Goal: Book appointment/travel/reservation

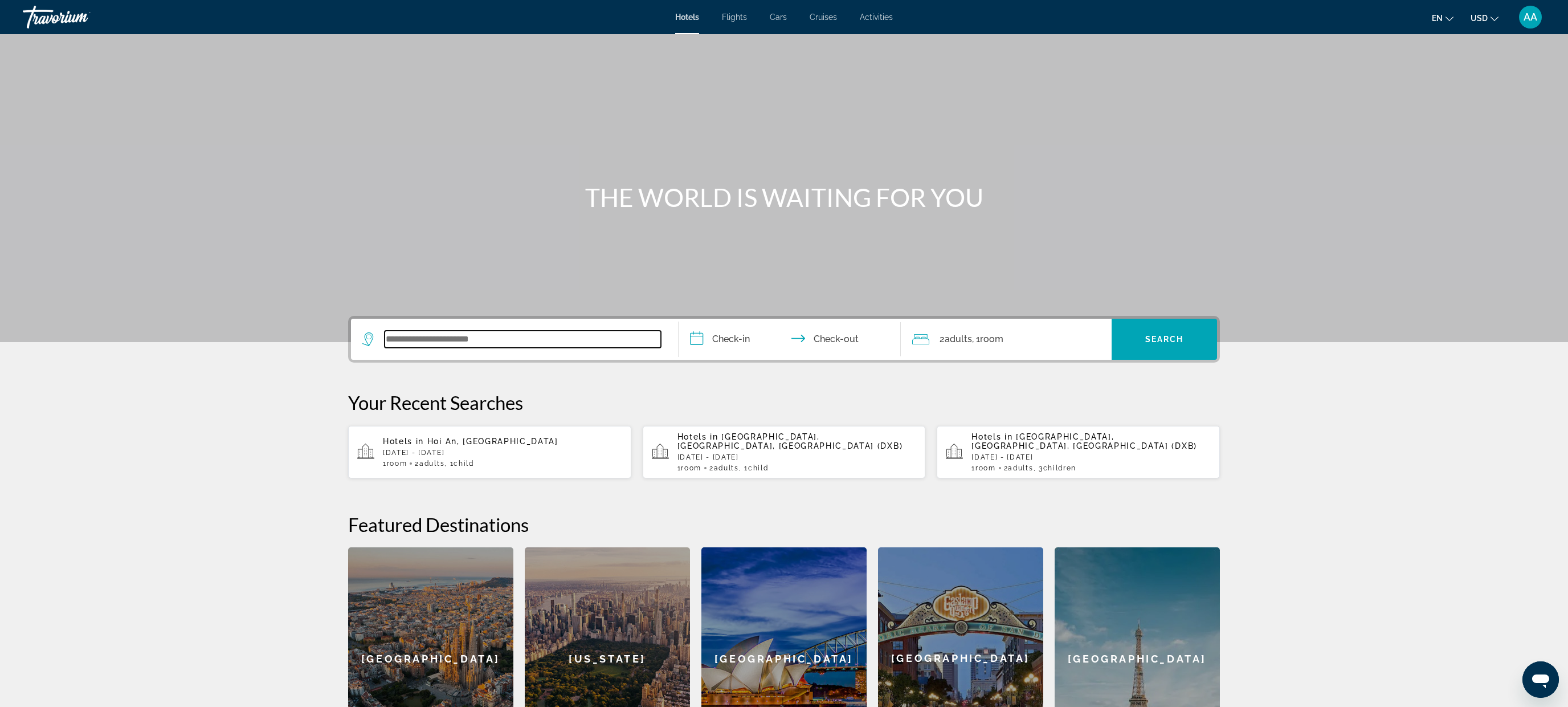
click at [466, 341] on input "Search widget" at bounding box center [522, 339] width 276 height 17
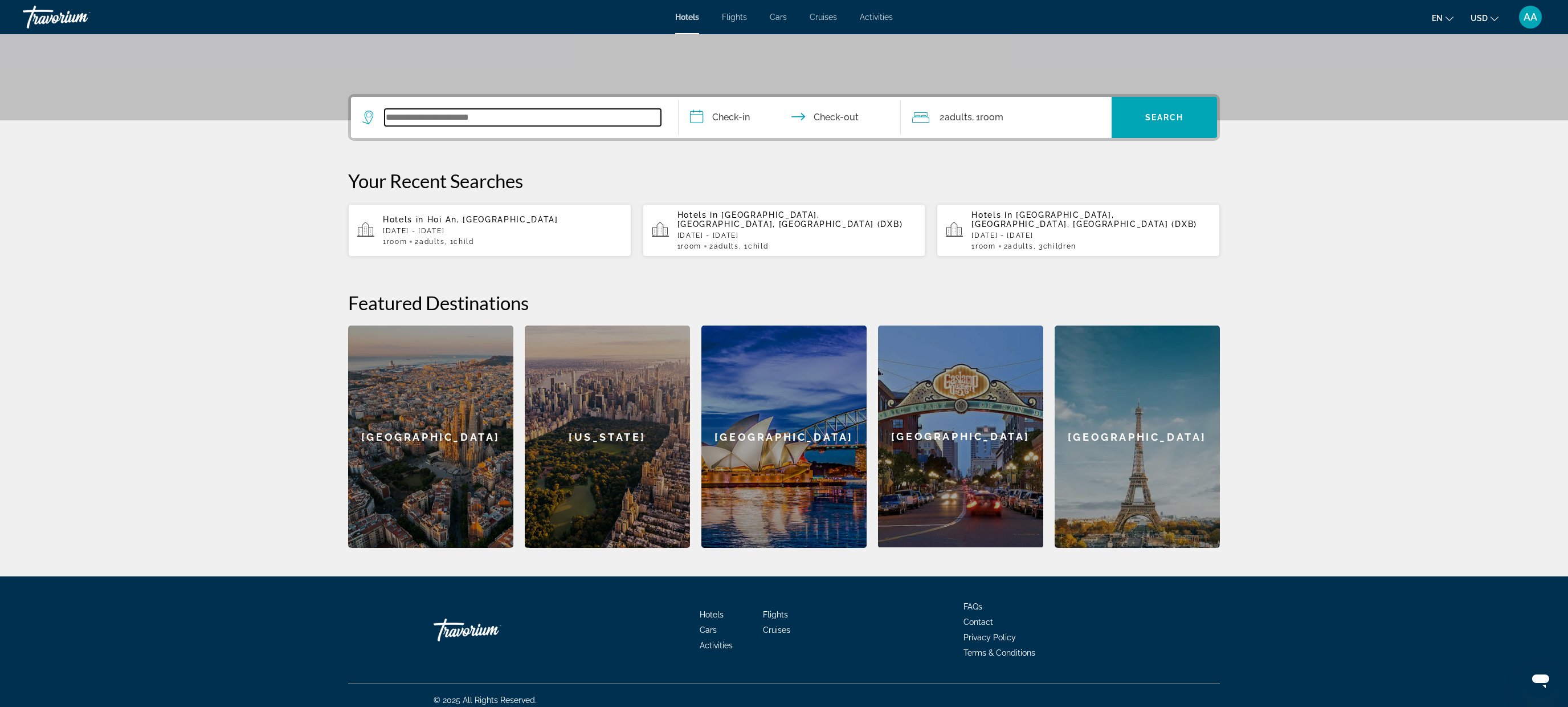
scroll to position [231, 0]
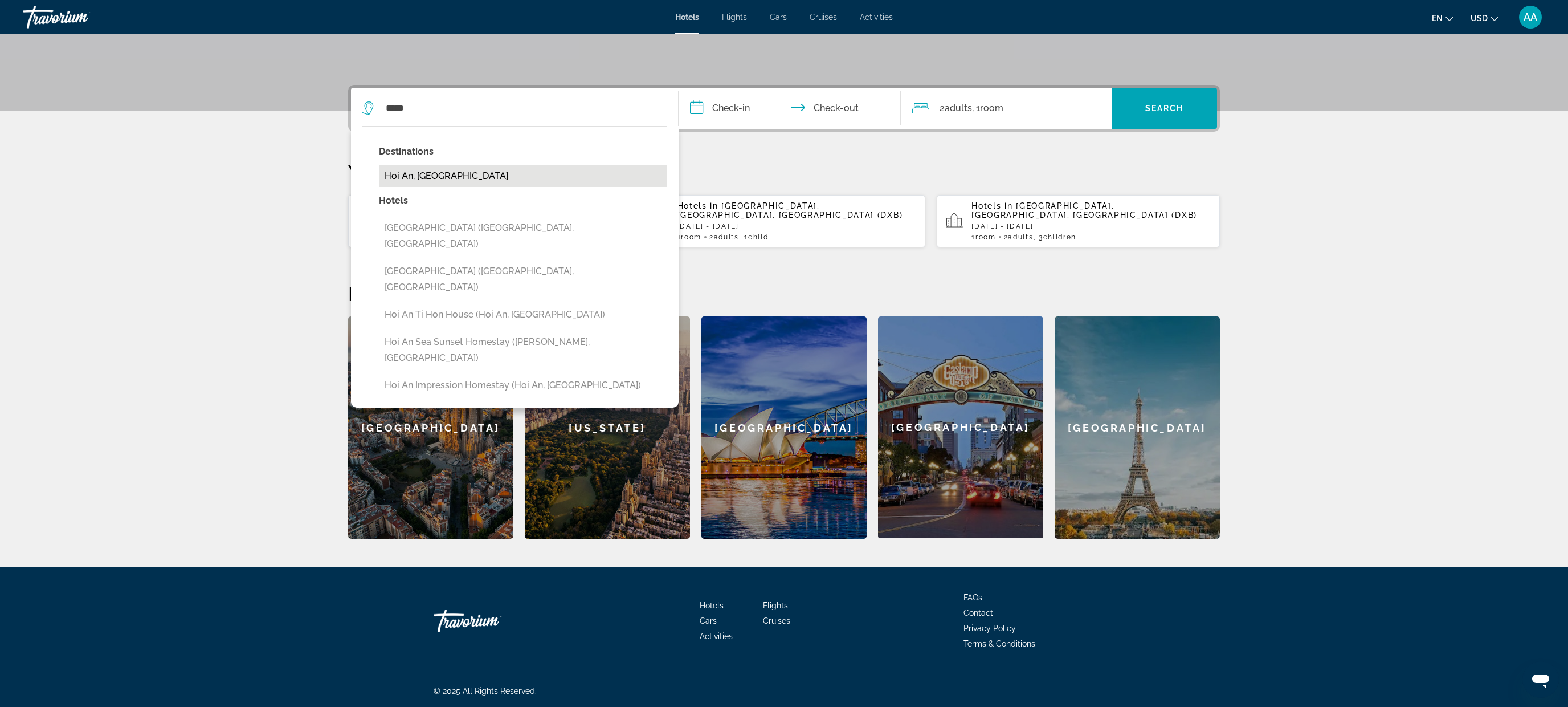
click at [435, 173] on button "Hoi An, Vietnam" at bounding box center [523, 176] width 288 height 22
type input "**********"
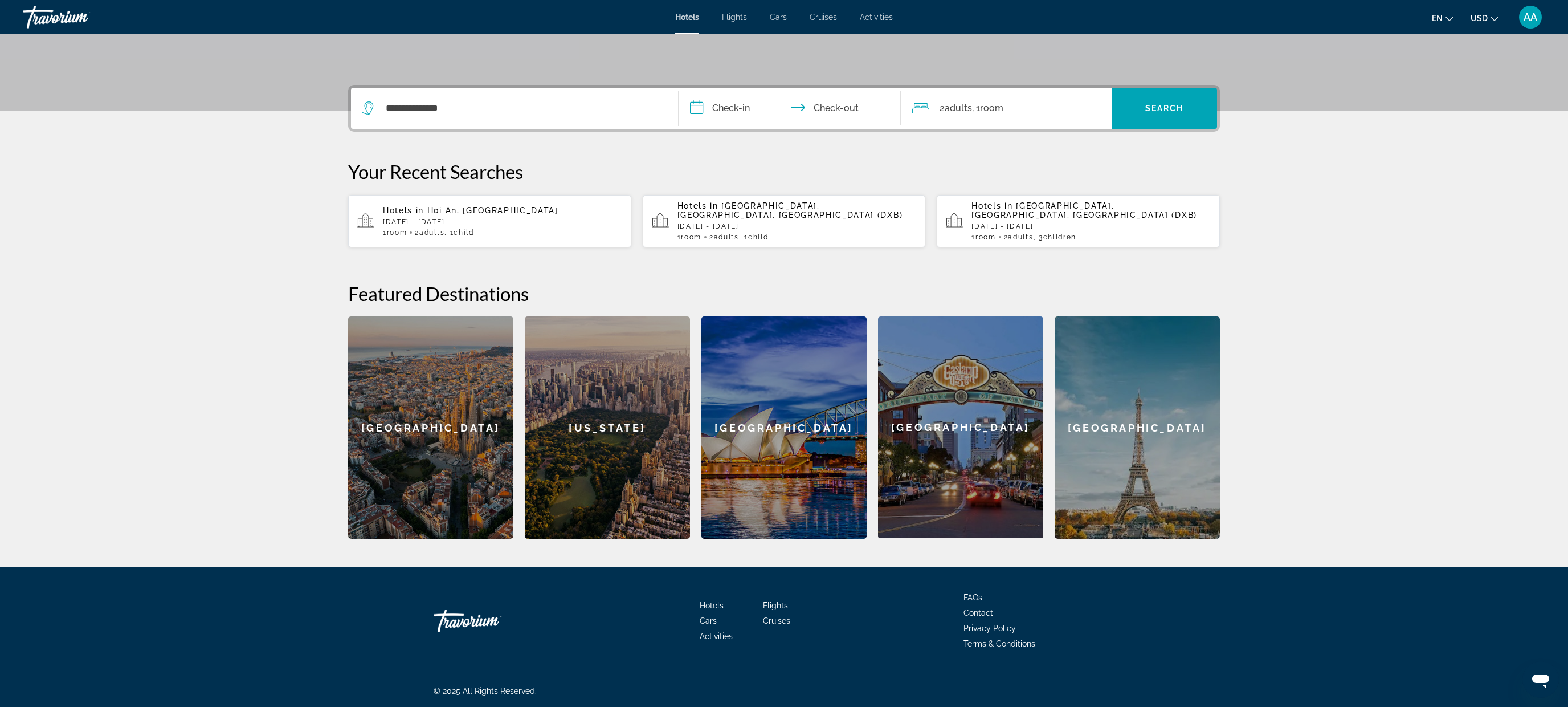
click at [752, 108] on input "**********" at bounding box center [792, 110] width 226 height 44
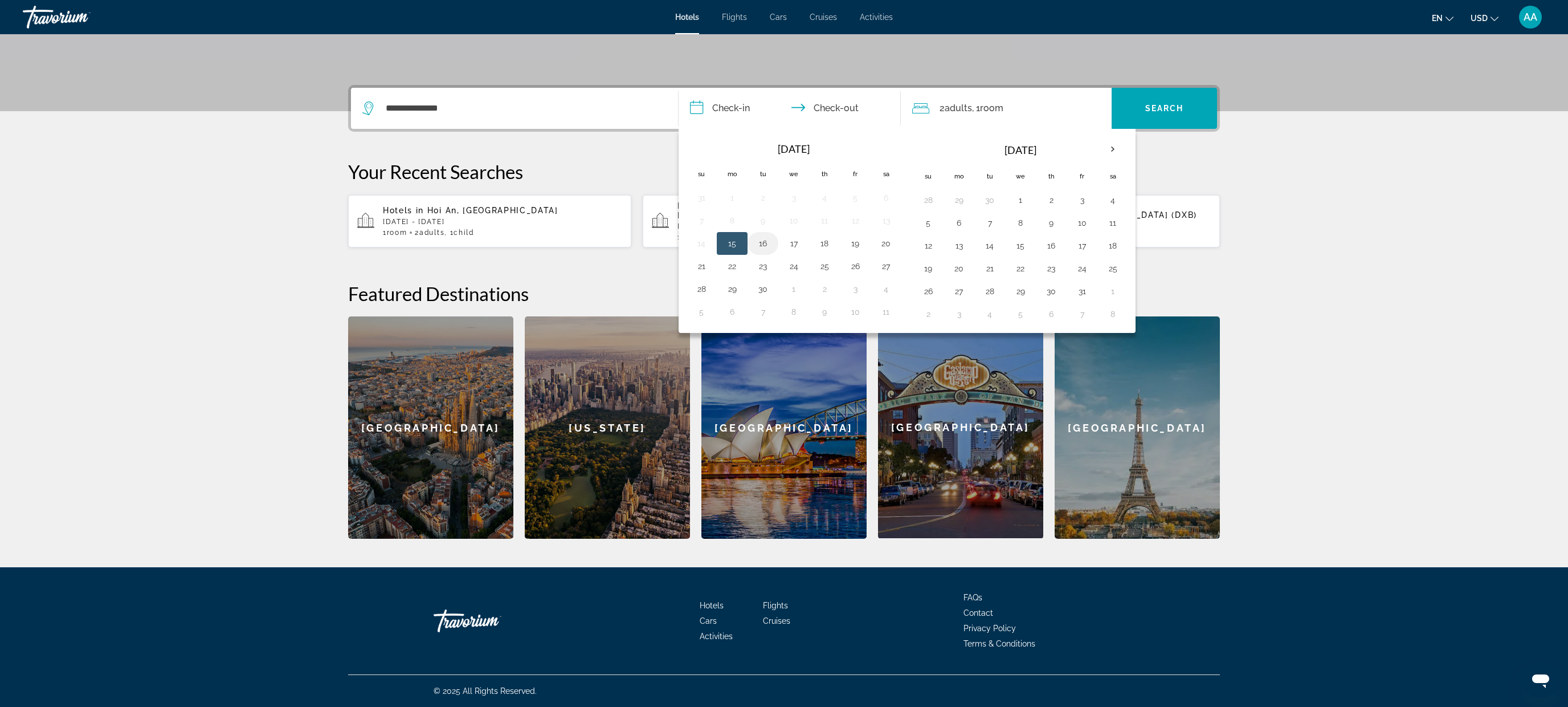
click at [769, 238] on button "16" at bounding box center [763, 244] width 18 height 16
click at [828, 244] on button "18" at bounding box center [824, 244] width 18 height 16
type input "**********"
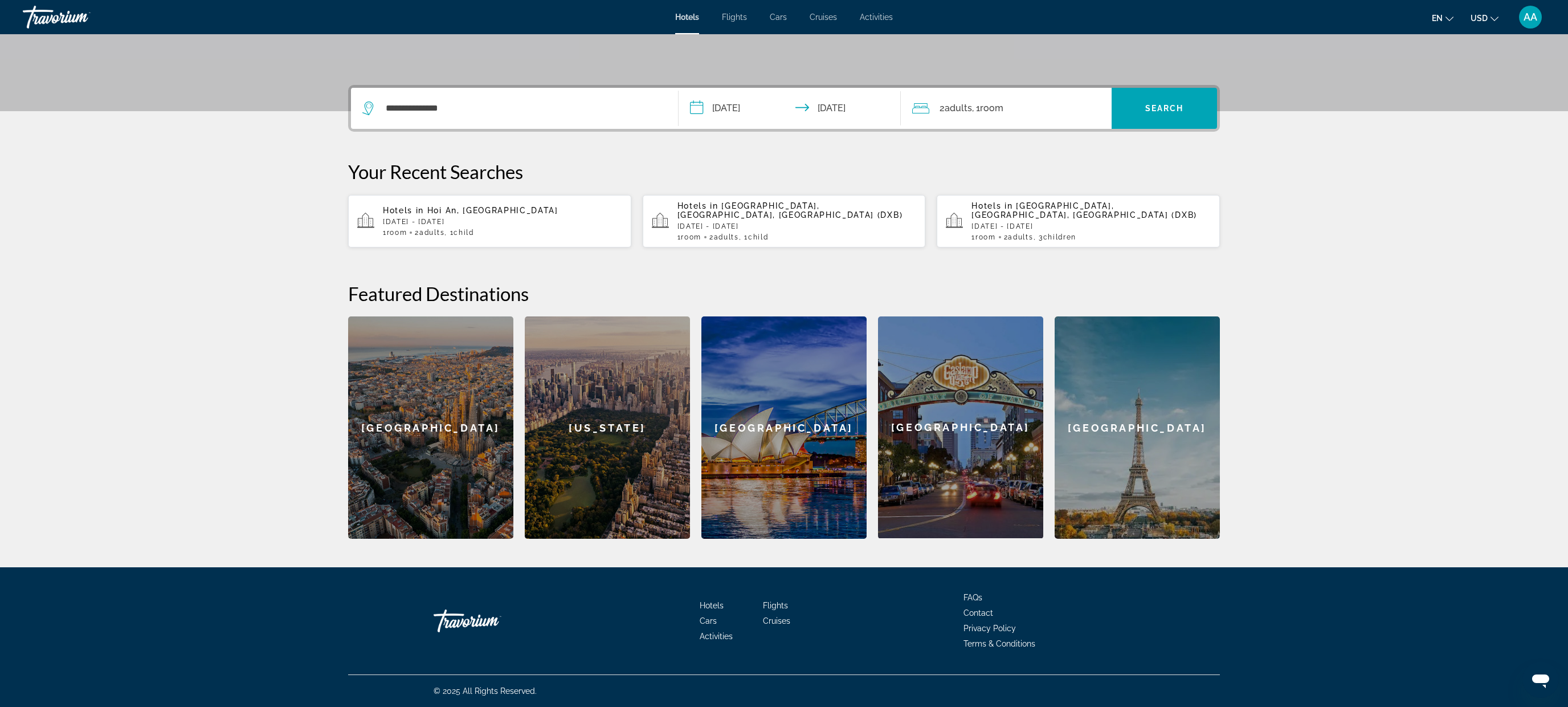
click at [1003, 101] on span ", 1 Room rooms" at bounding box center [987, 108] width 31 height 16
click at [1092, 178] on icon "Increment children" at bounding box center [1095, 183] width 10 height 14
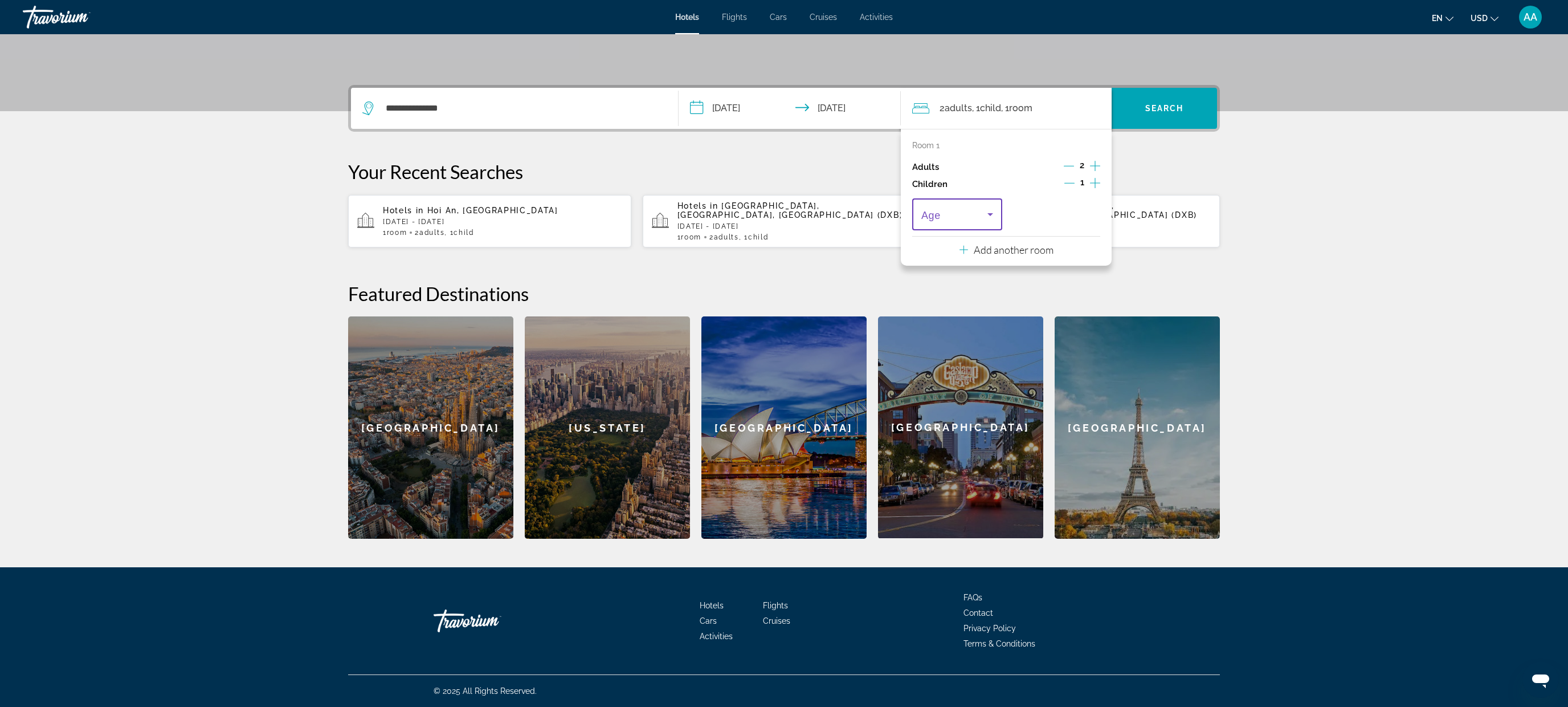
click at [986, 208] on icon "Travelers: 2 adults, 1 child" at bounding box center [990, 214] width 14 height 14
click at [945, 351] on mat-option "6" at bounding box center [957, 358] width 90 height 27
click at [1171, 113] on span "Search widget" at bounding box center [1164, 108] width 106 height 27
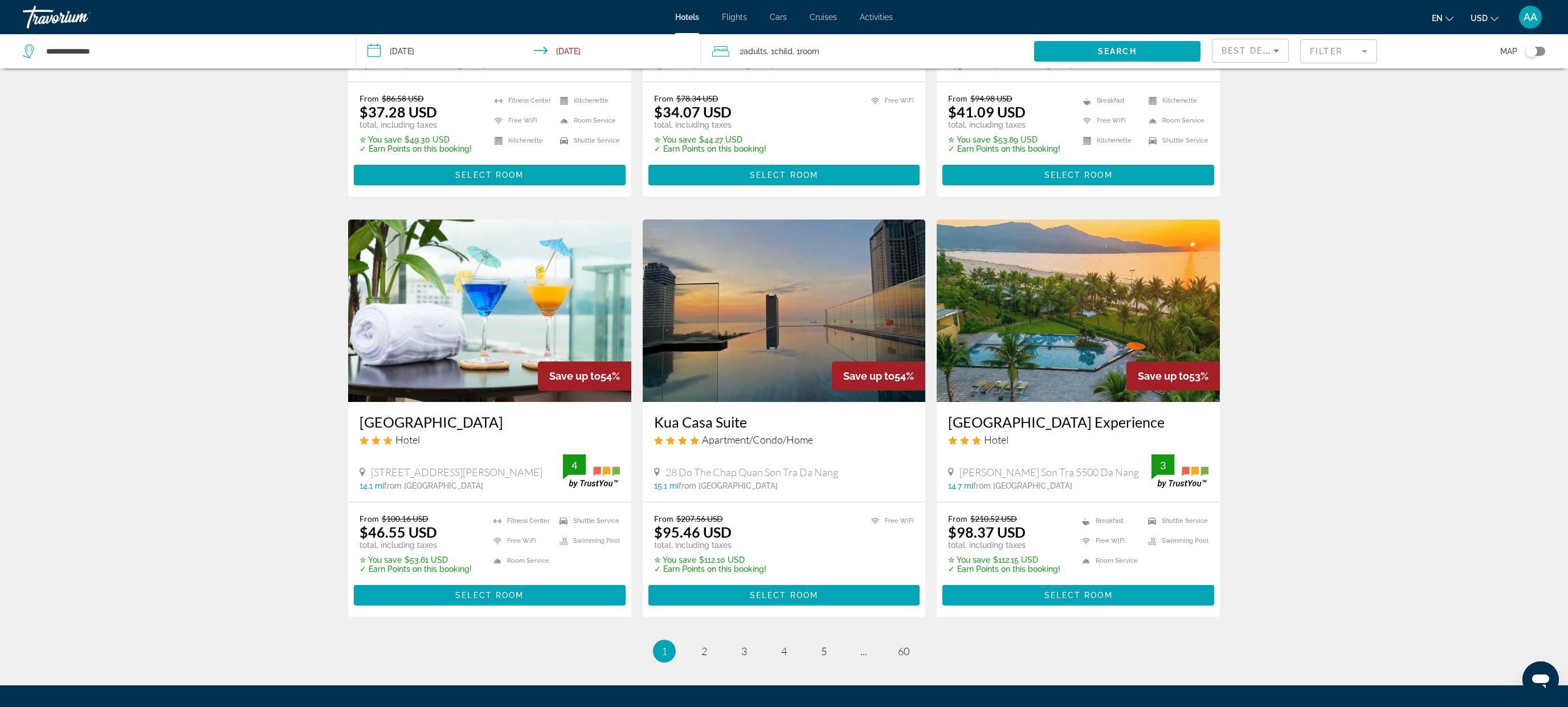
scroll to position [1160, 0]
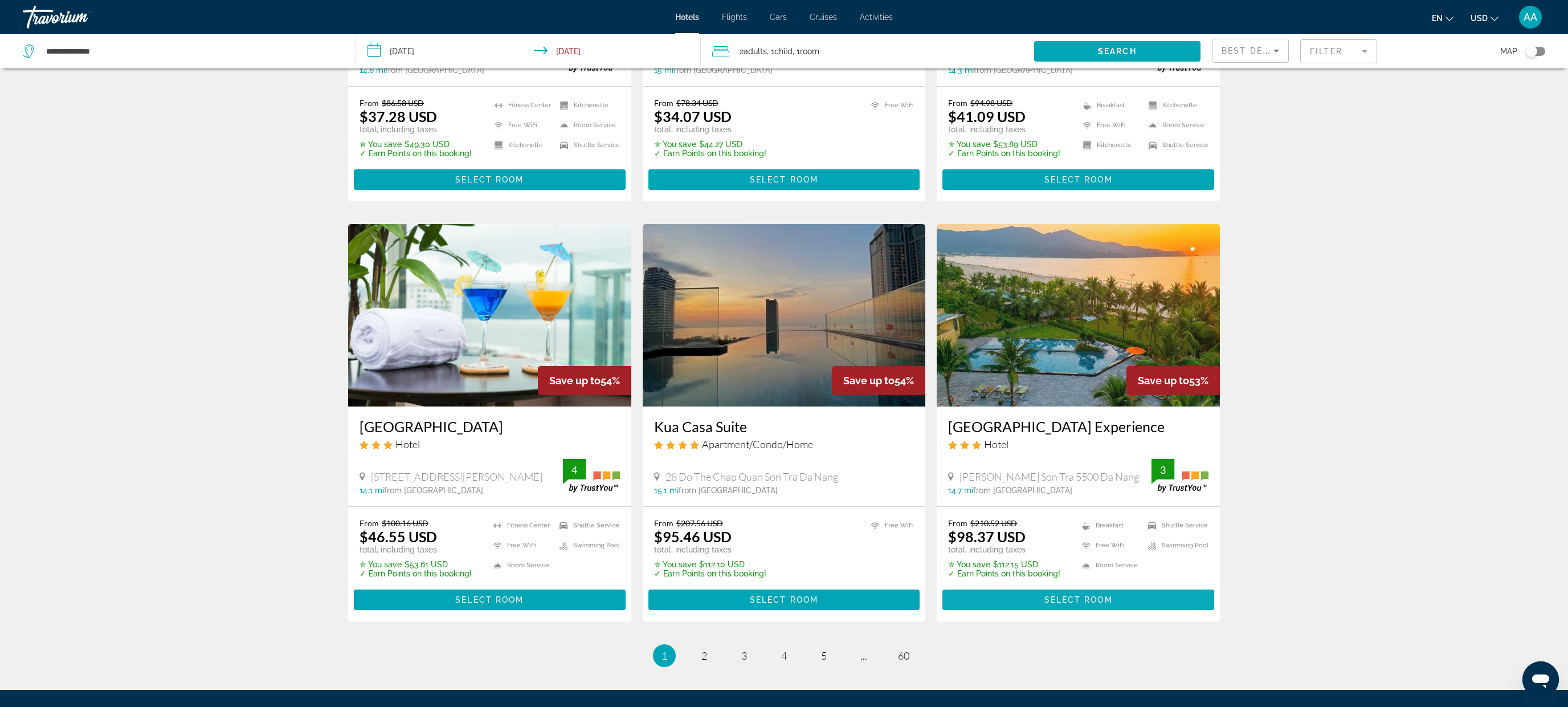
click at [1056, 595] on span "Select Room" at bounding box center [1078, 599] width 69 height 9
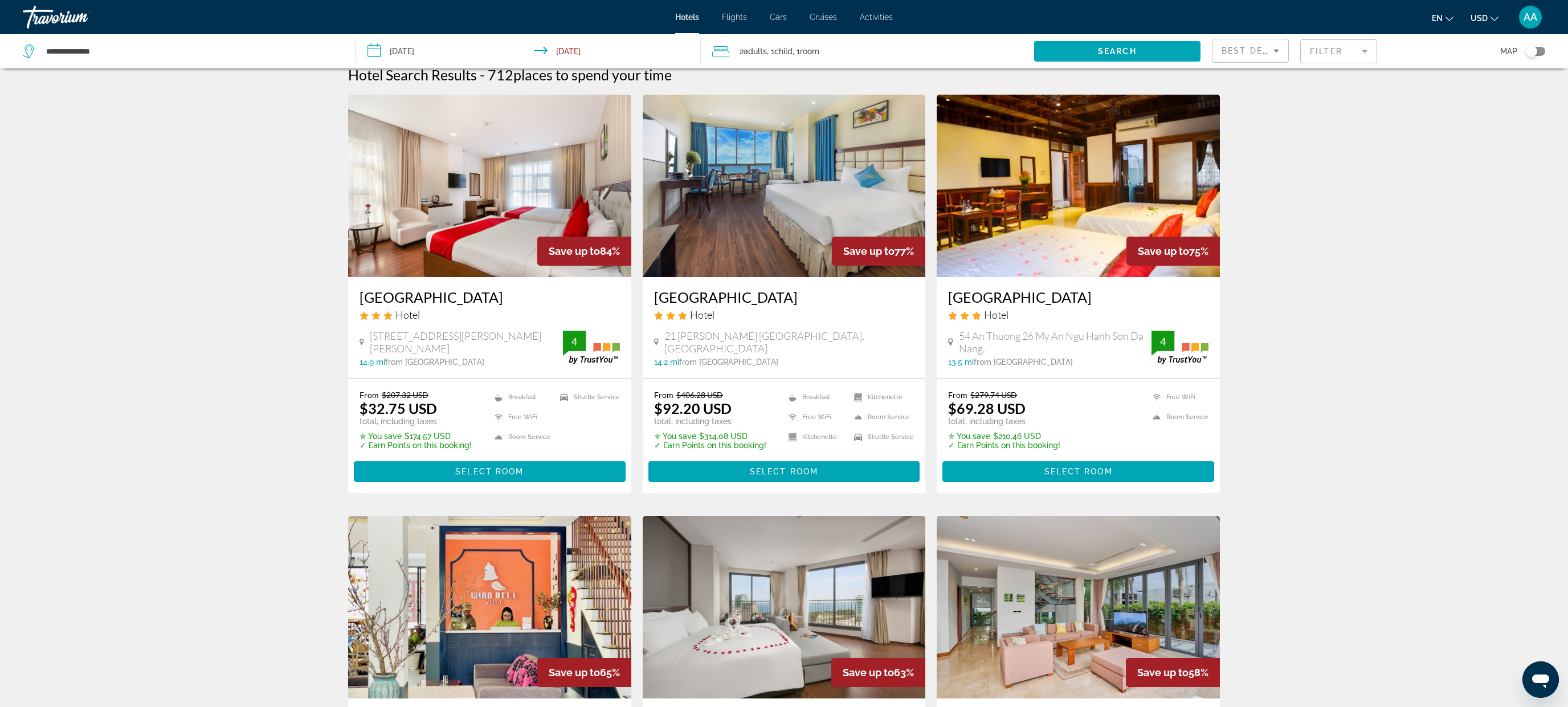
scroll to position [5, 0]
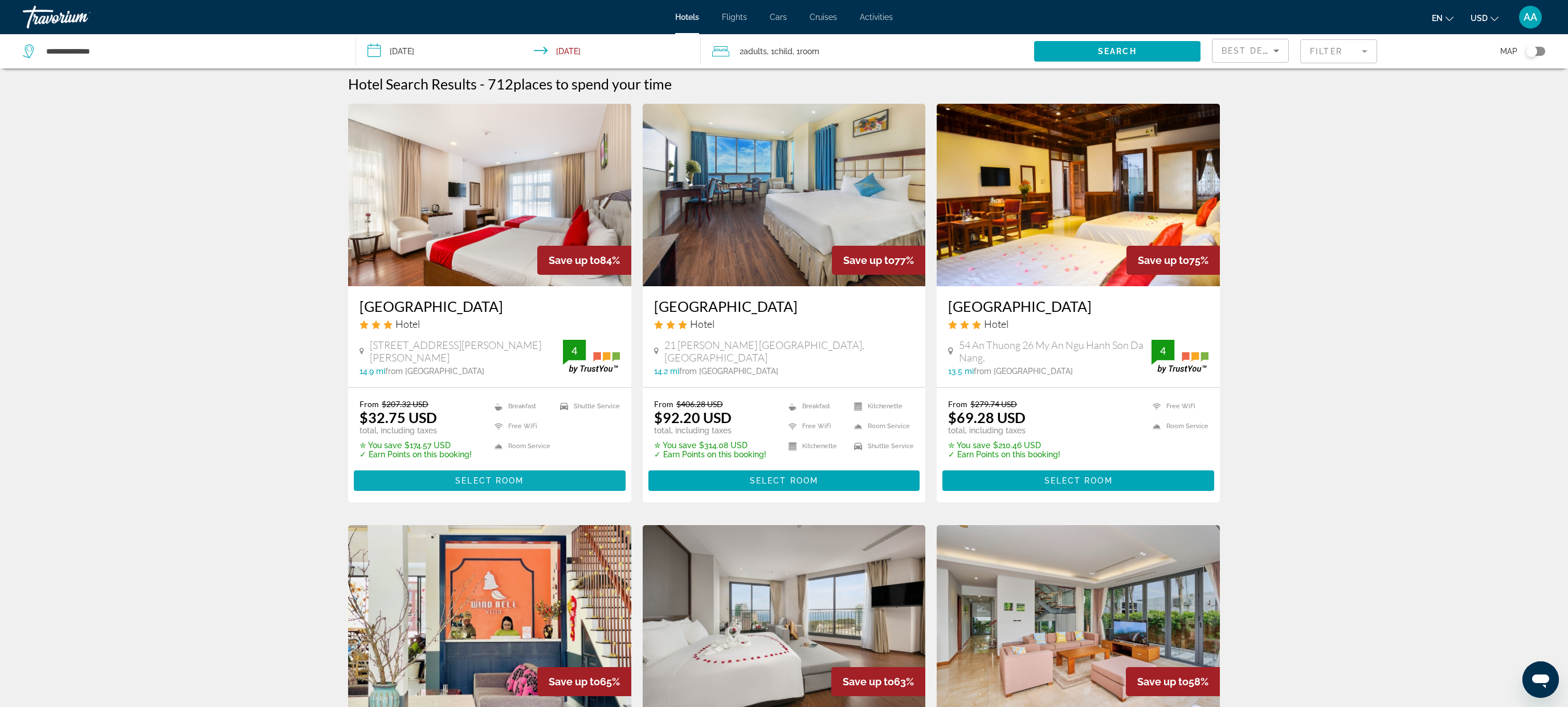
click at [500, 478] on span "Select Room" at bounding box center [489, 480] width 69 height 9
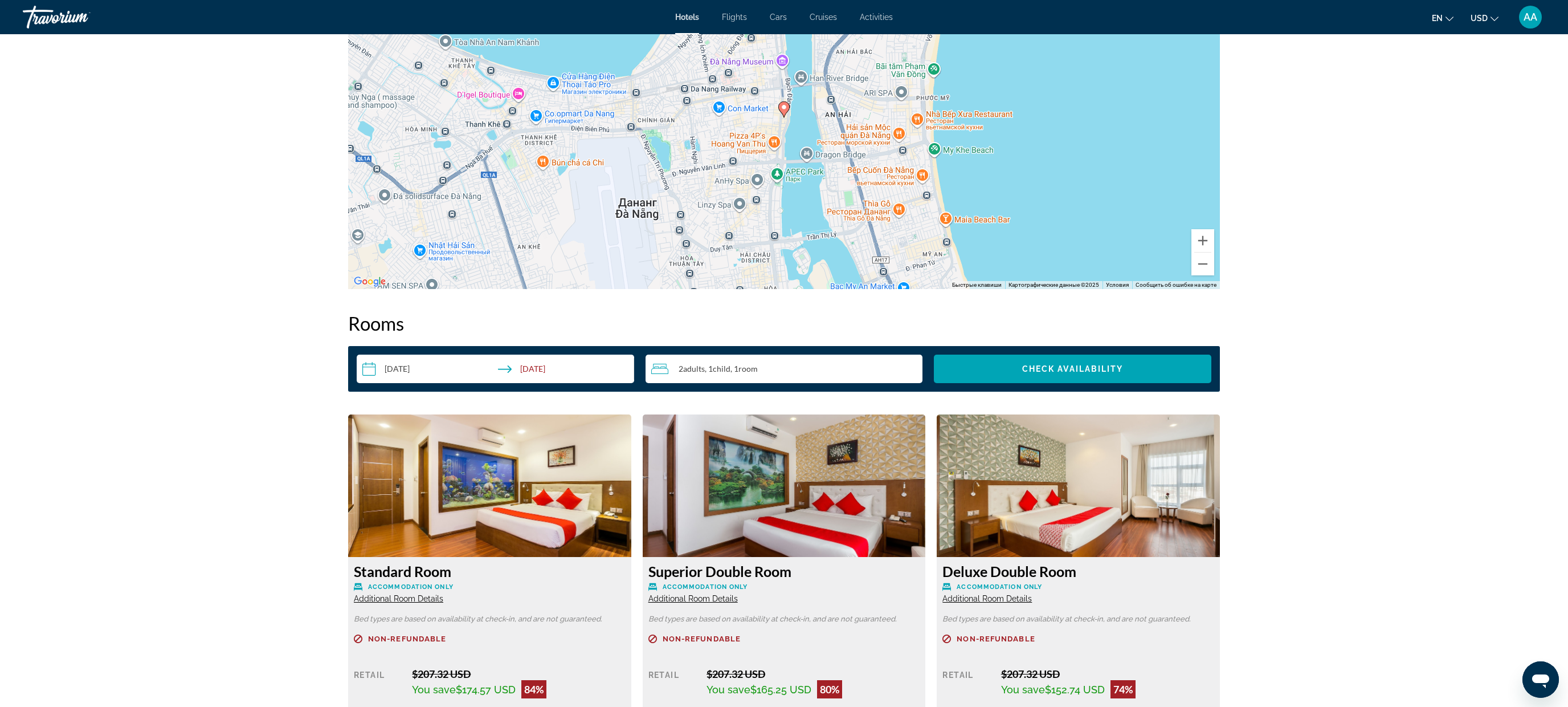
scroll to position [556, 0]
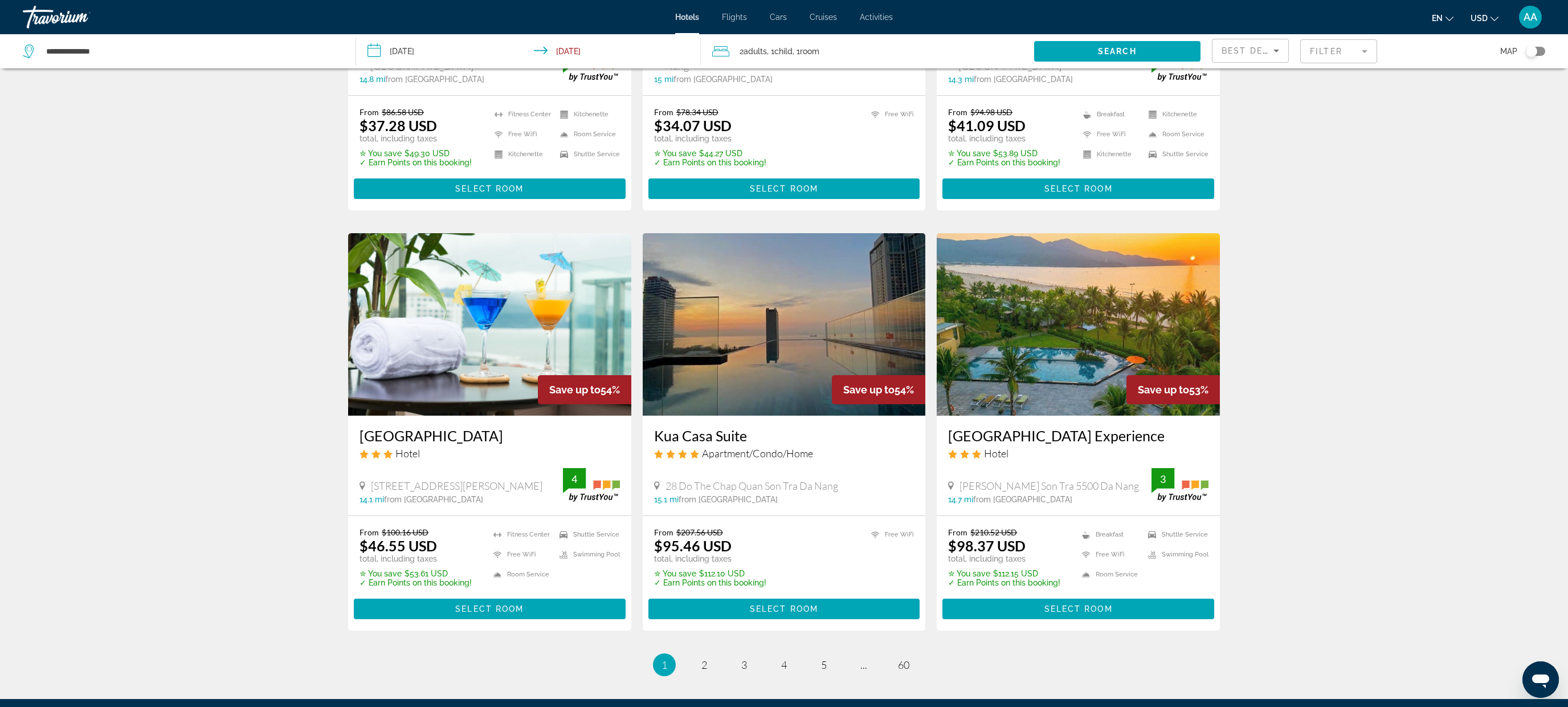
scroll to position [1158, 0]
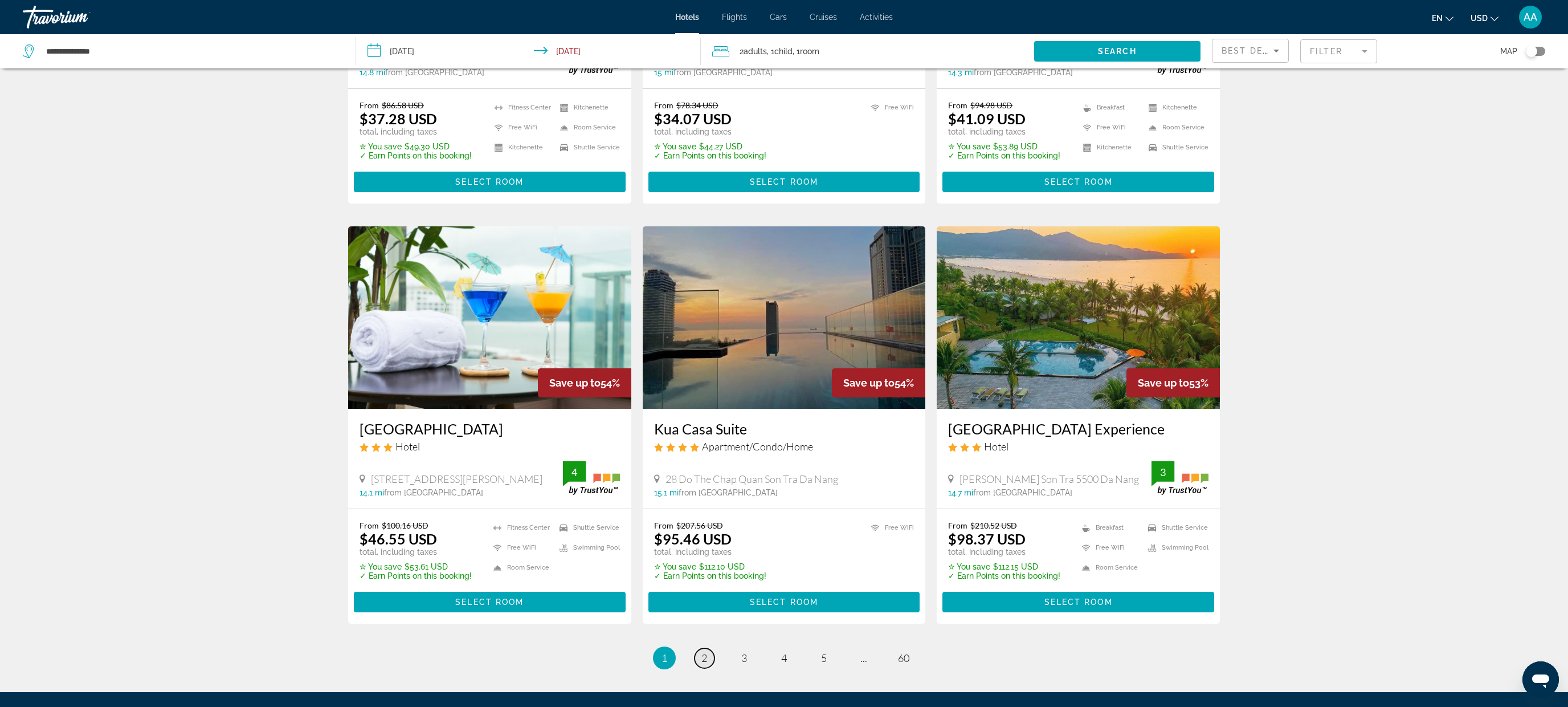
click at [701, 652] on span "2" at bounding box center [704, 657] width 6 height 12
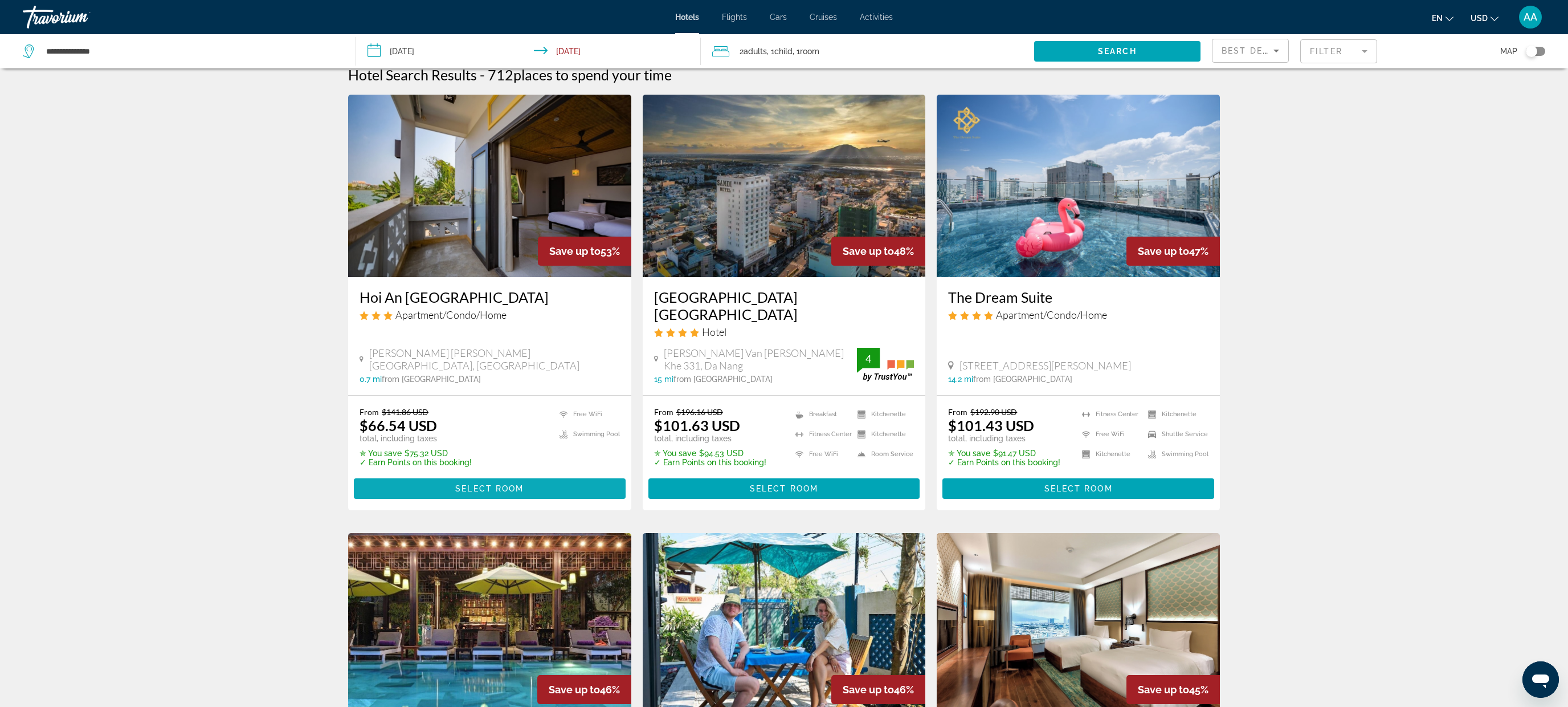
scroll to position [7, 0]
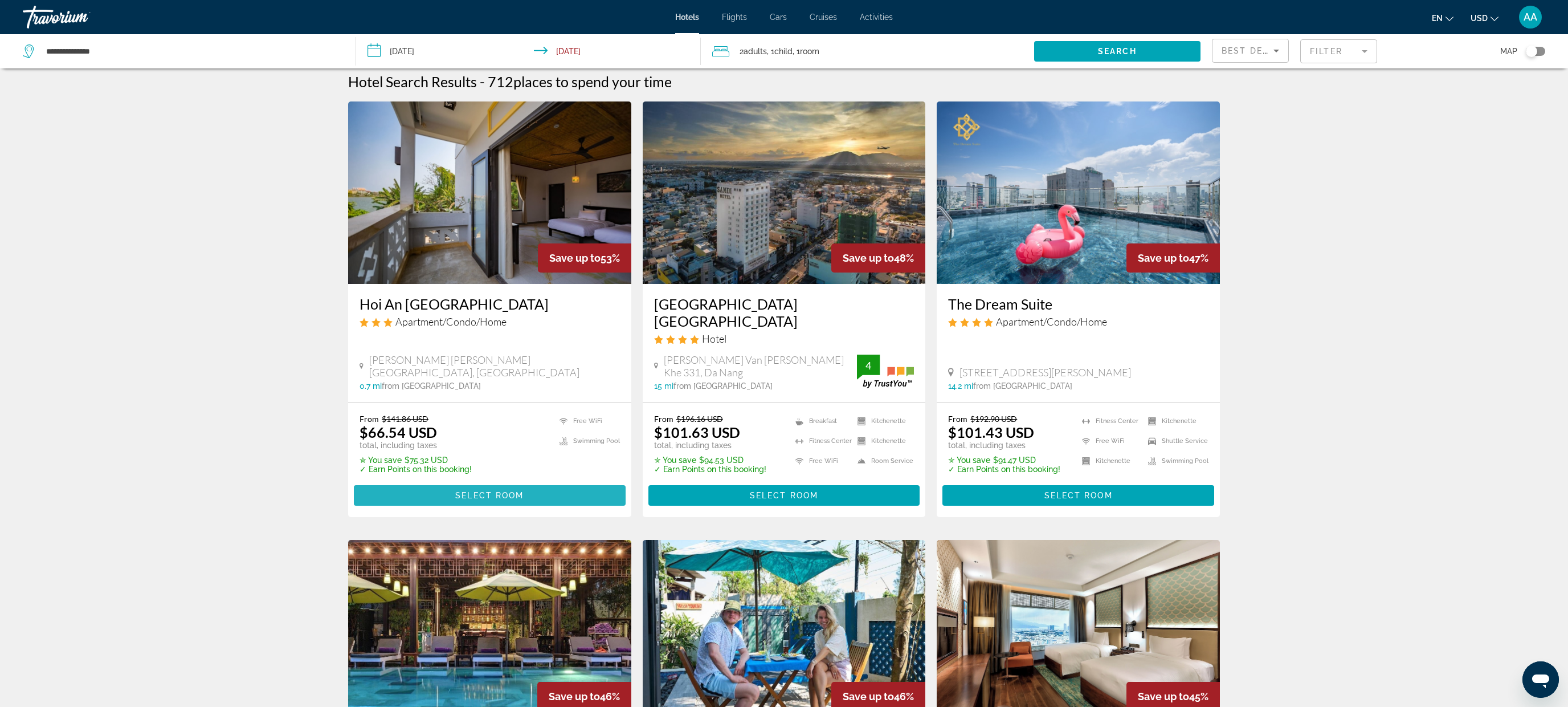
click at [542, 482] on span "Main content" at bounding box center [489, 495] width 271 height 27
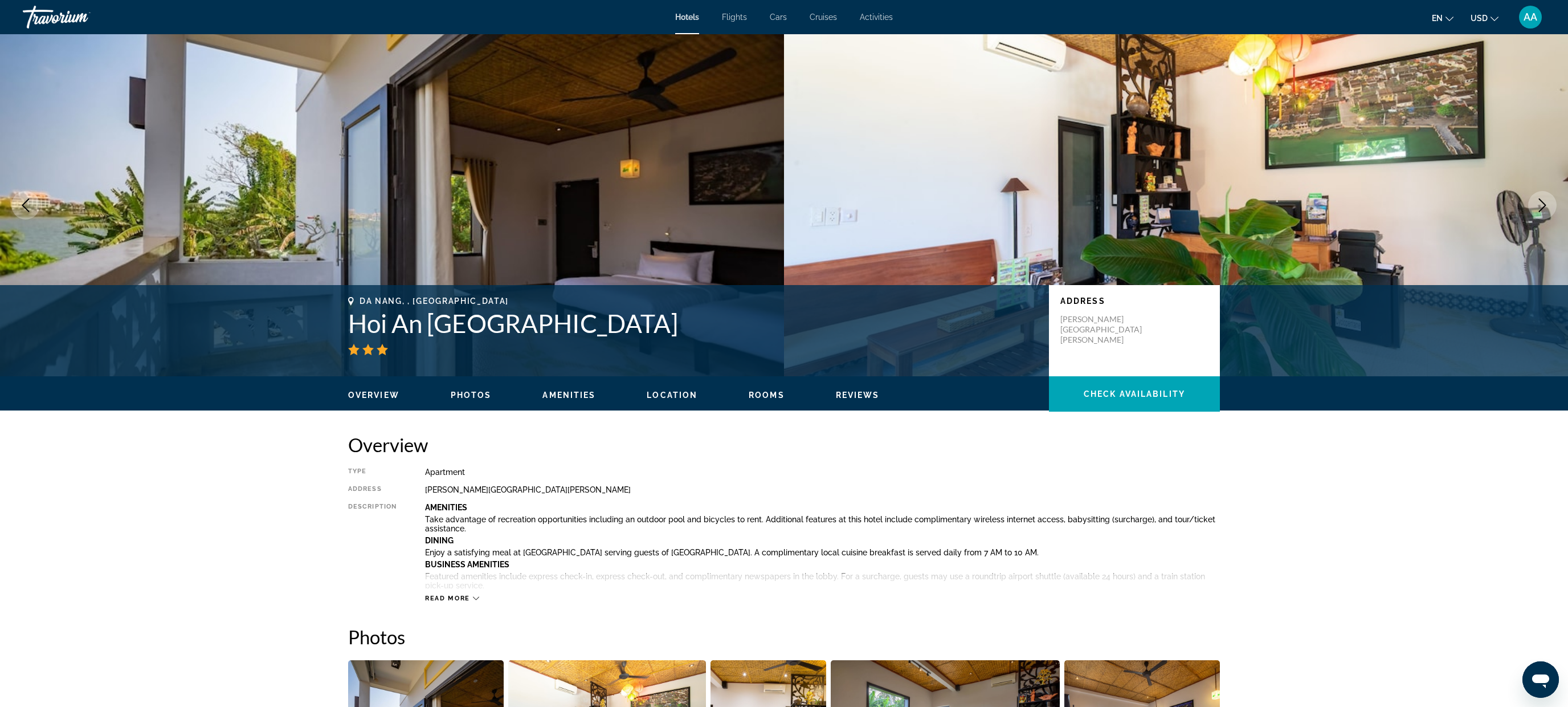
drag, startPoint x: 718, startPoint y: 326, endPoint x: 326, endPoint y: 328, distance: 392.0
click at [326, 328] on div "Da Nang, , Vietnam Hoi An Corn Riverside Villa Address Luong Nhu Bich Street Ca…" at bounding box center [784, 330] width 917 height 69
copy h1 "Hoi An Corn Riverside Villa"
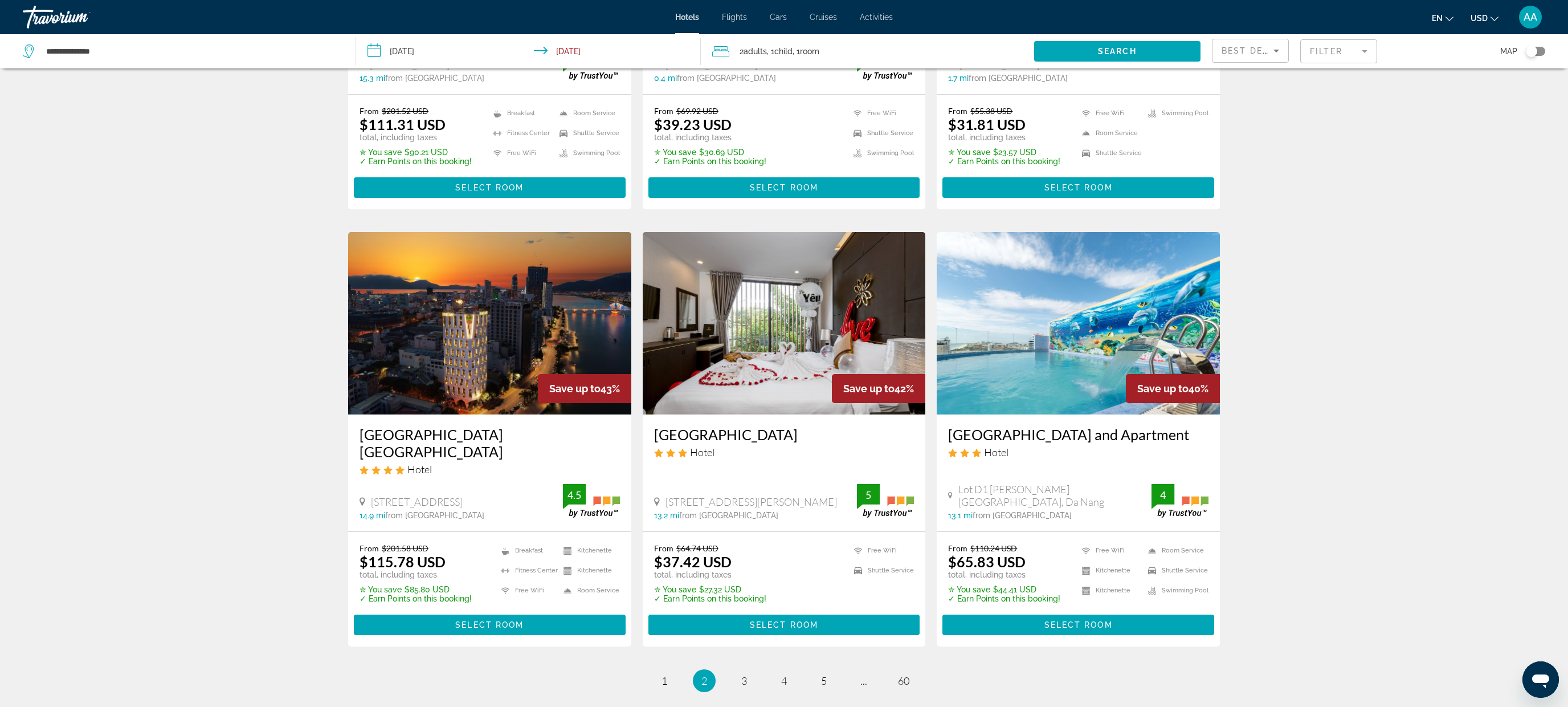
scroll to position [1176, 0]
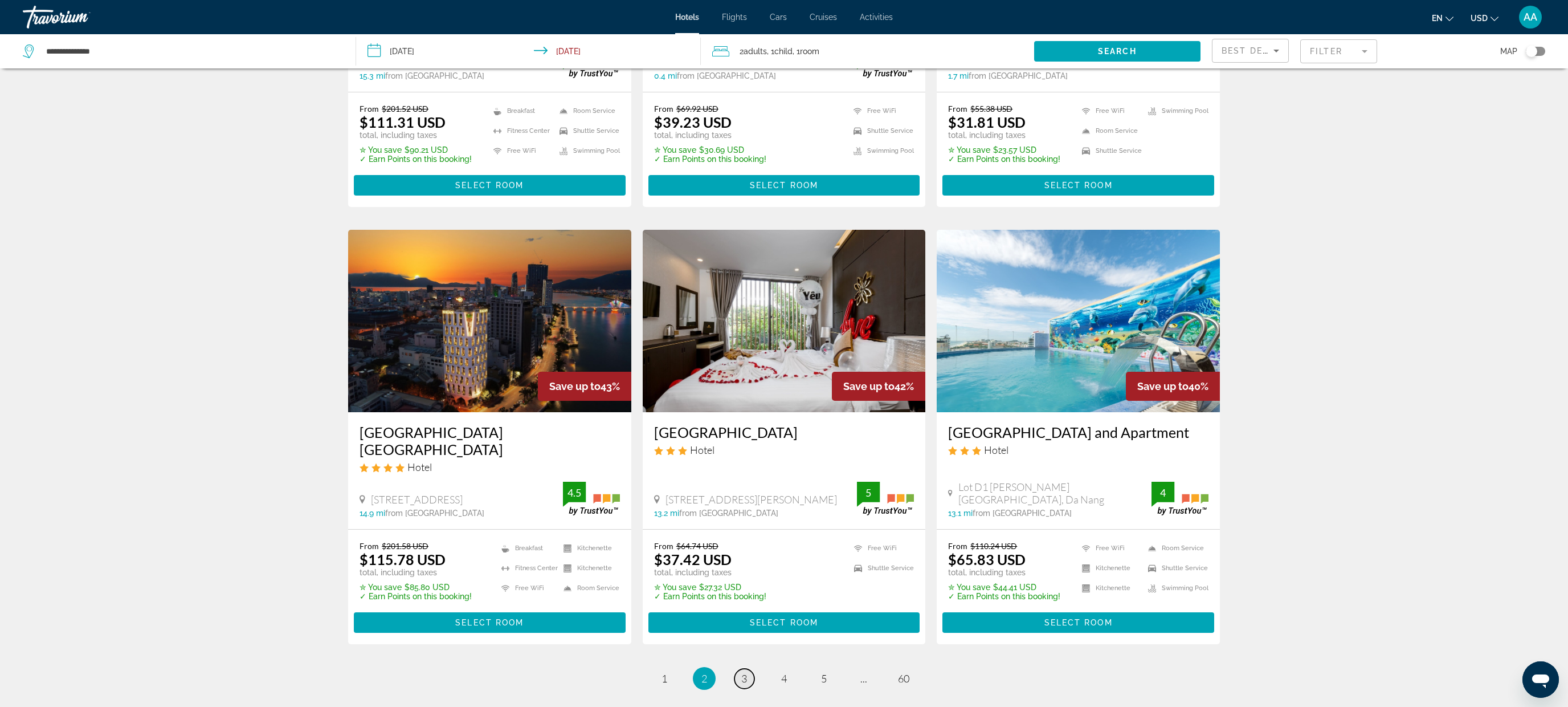
click at [746, 672] on span "3" at bounding box center [744, 678] width 6 height 12
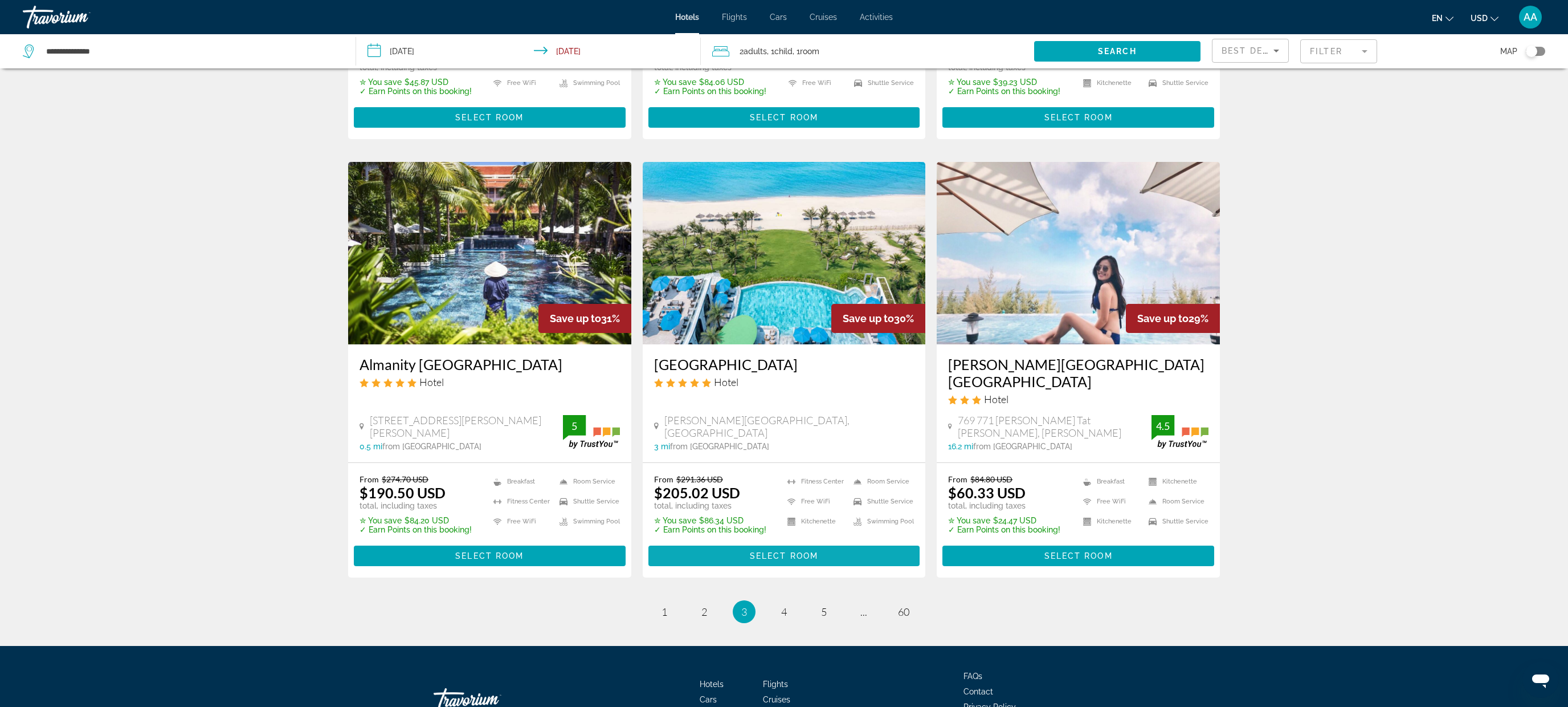
scroll to position [1255, 0]
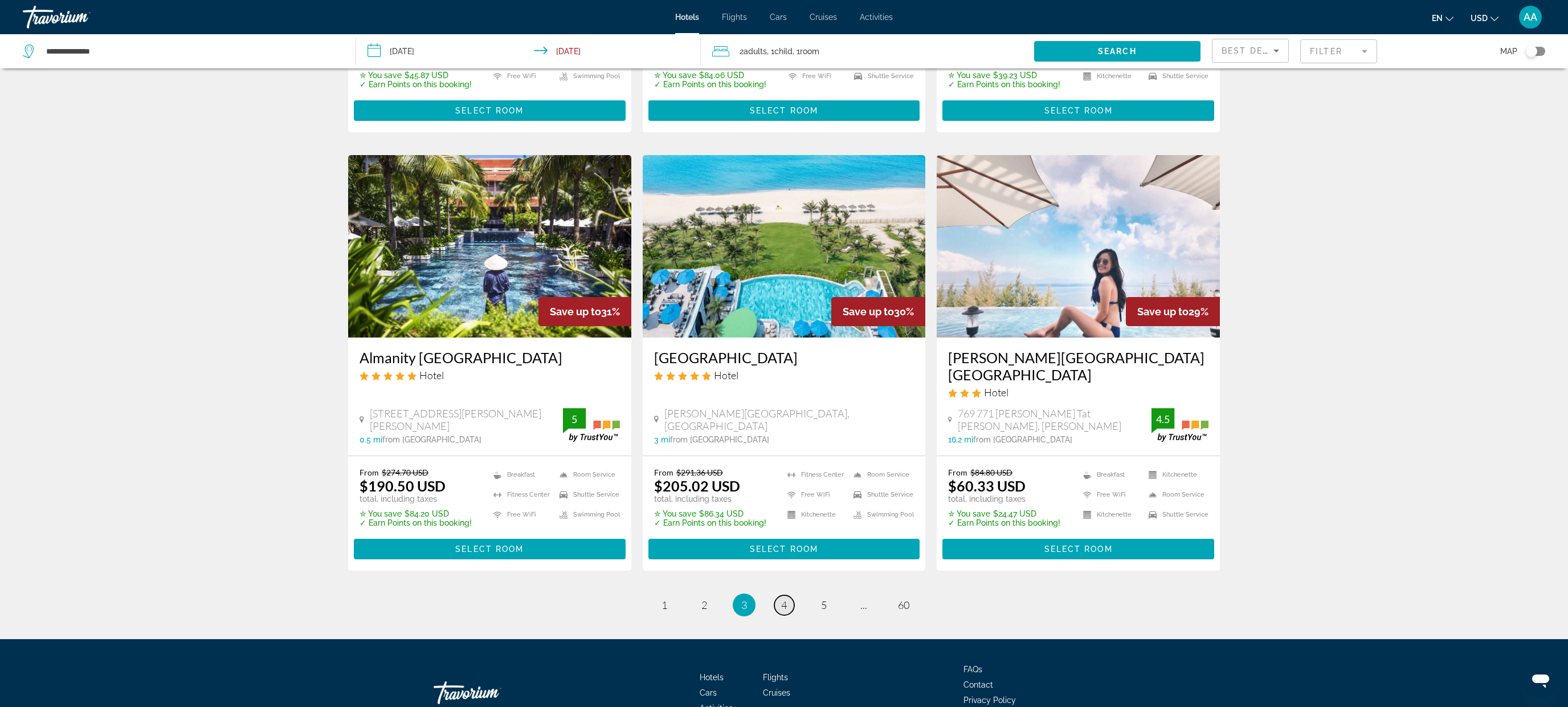
click at [782, 599] on span "4" at bounding box center [784, 605] width 6 height 12
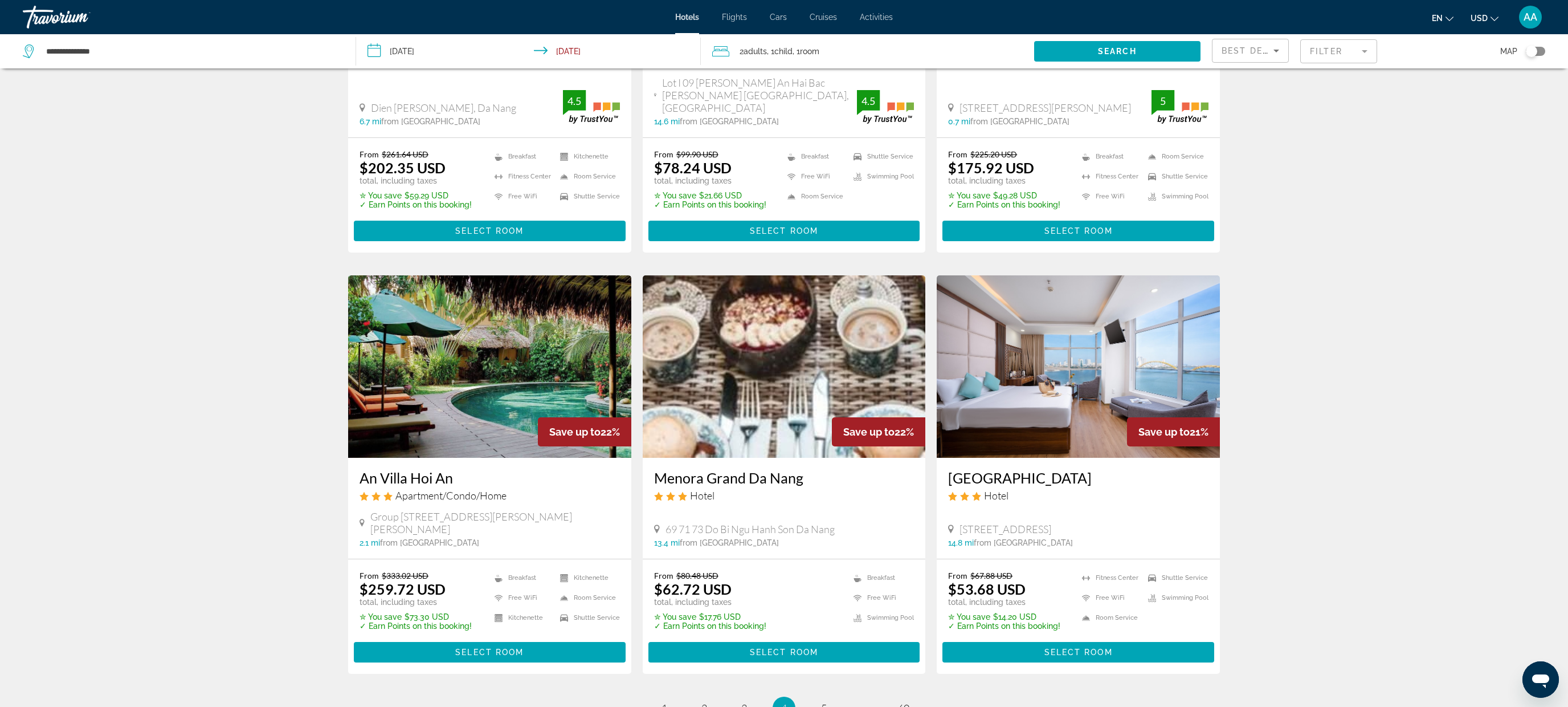
scroll to position [1259, 0]
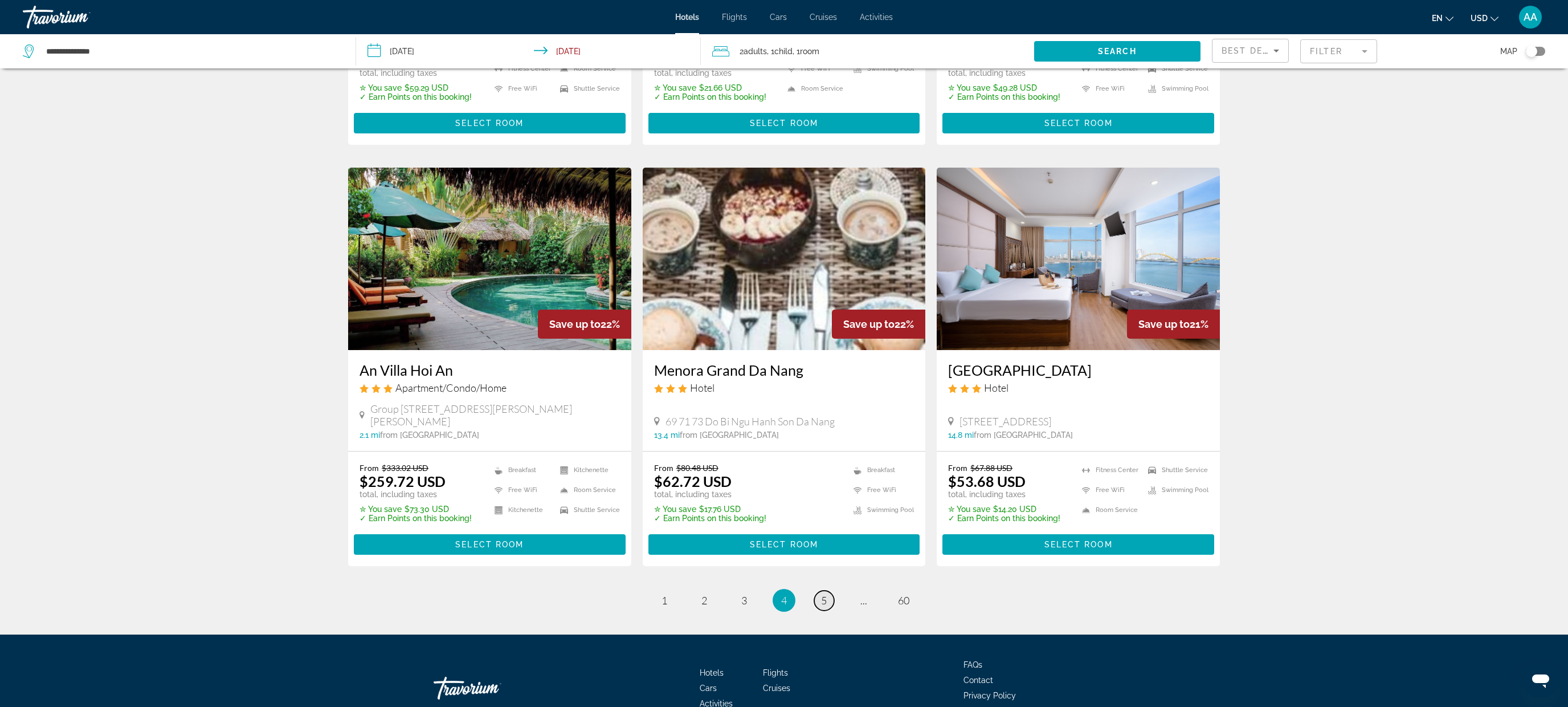
click at [827, 590] on link "page 5" at bounding box center [824, 600] width 20 height 20
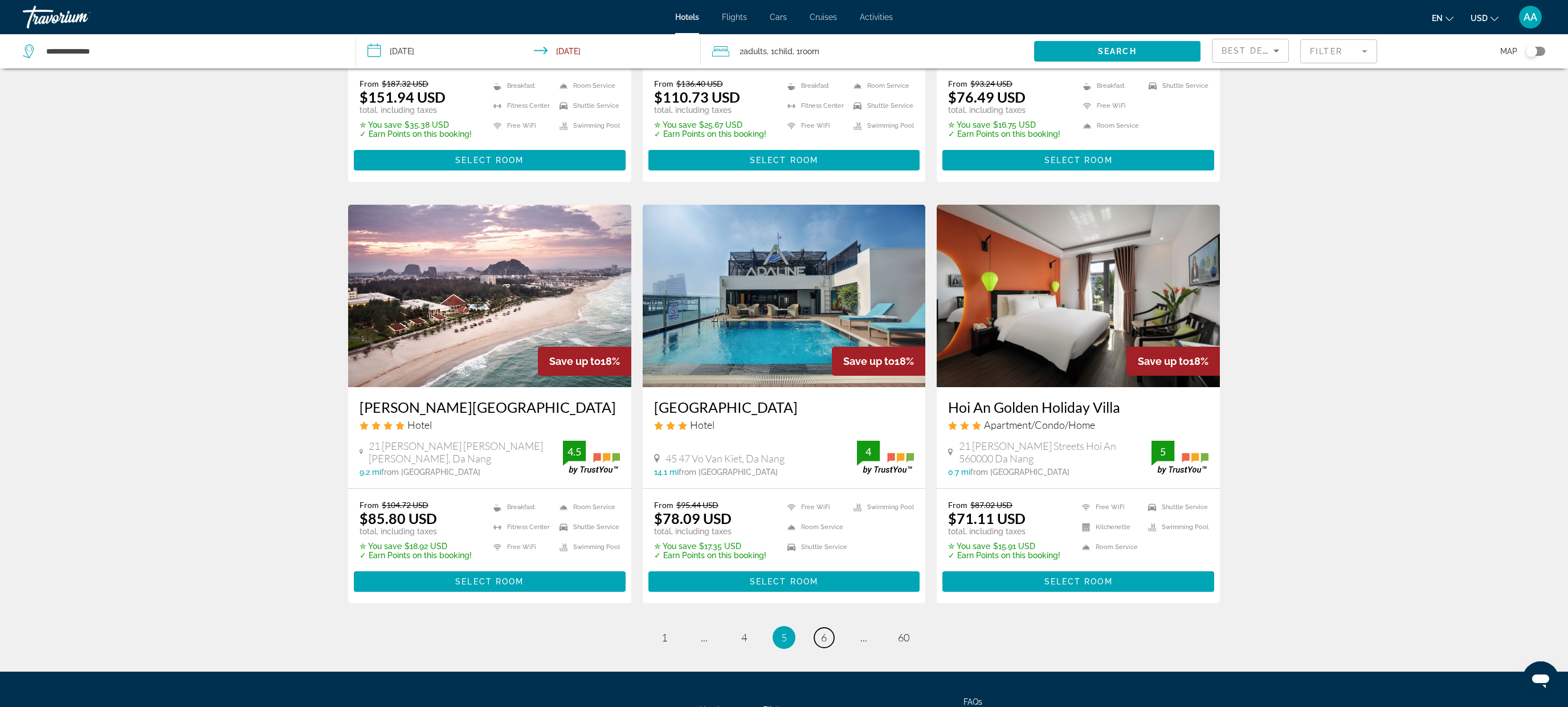
scroll to position [1175, 0]
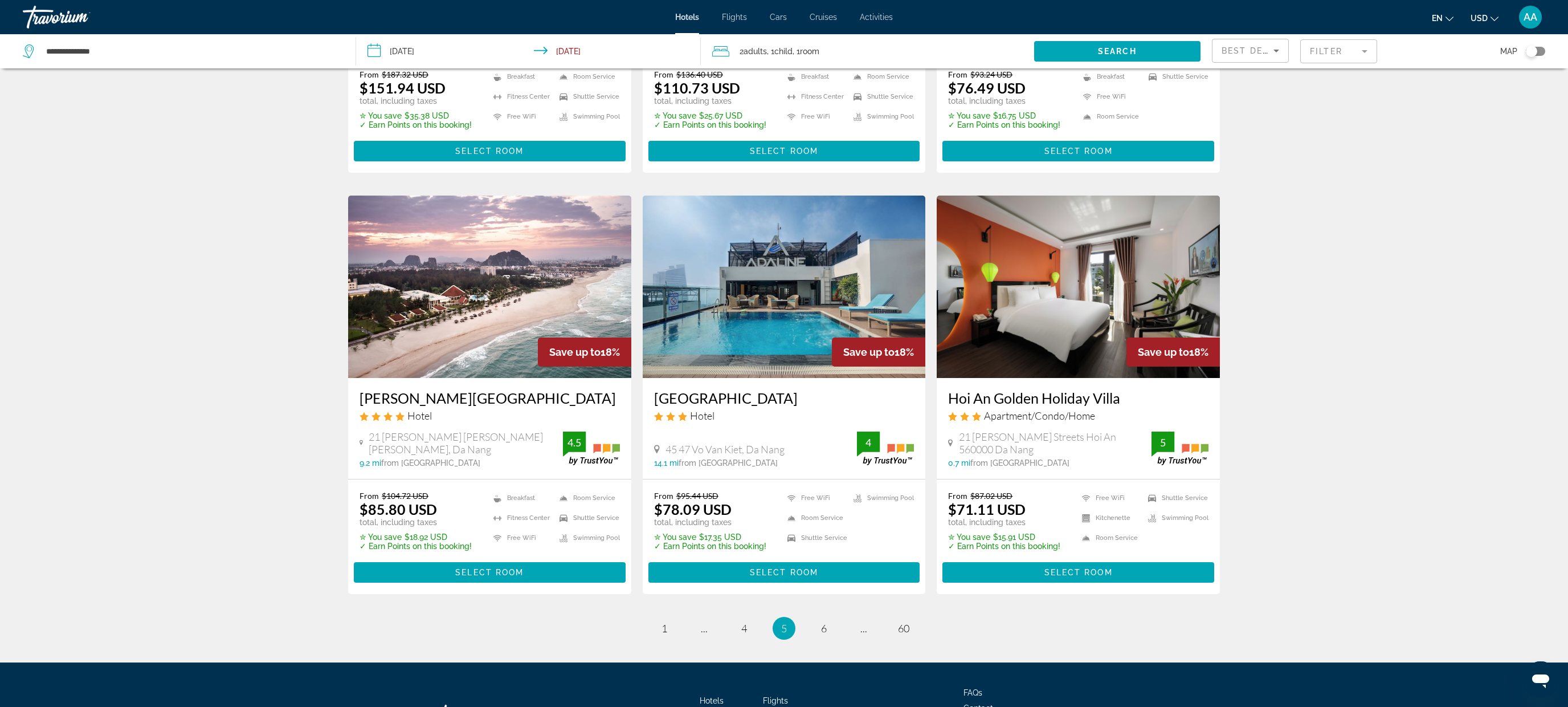
click at [517, 272] on img "Main content" at bounding box center [489, 286] width 283 height 182
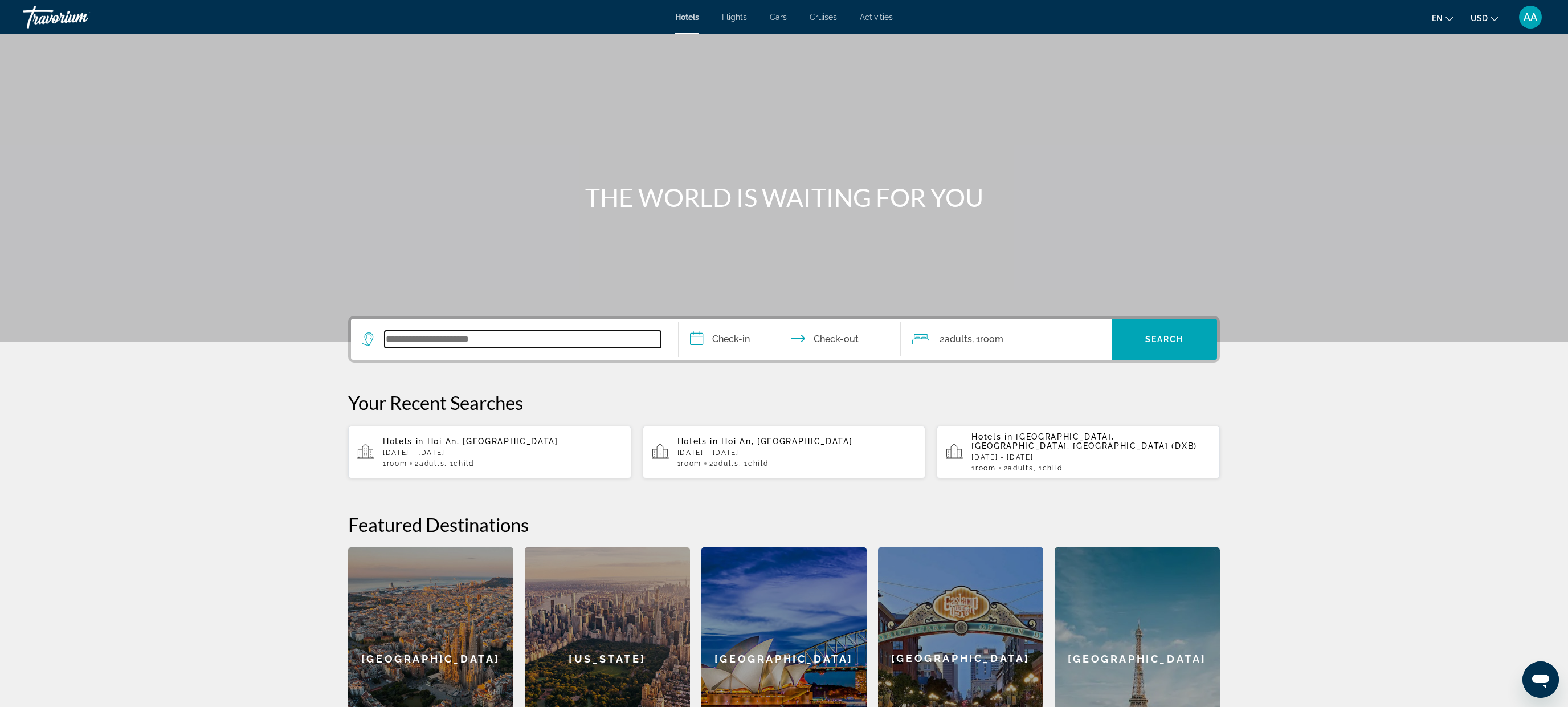
click at [572, 338] on input "Search widget" at bounding box center [522, 339] width 276 height 17
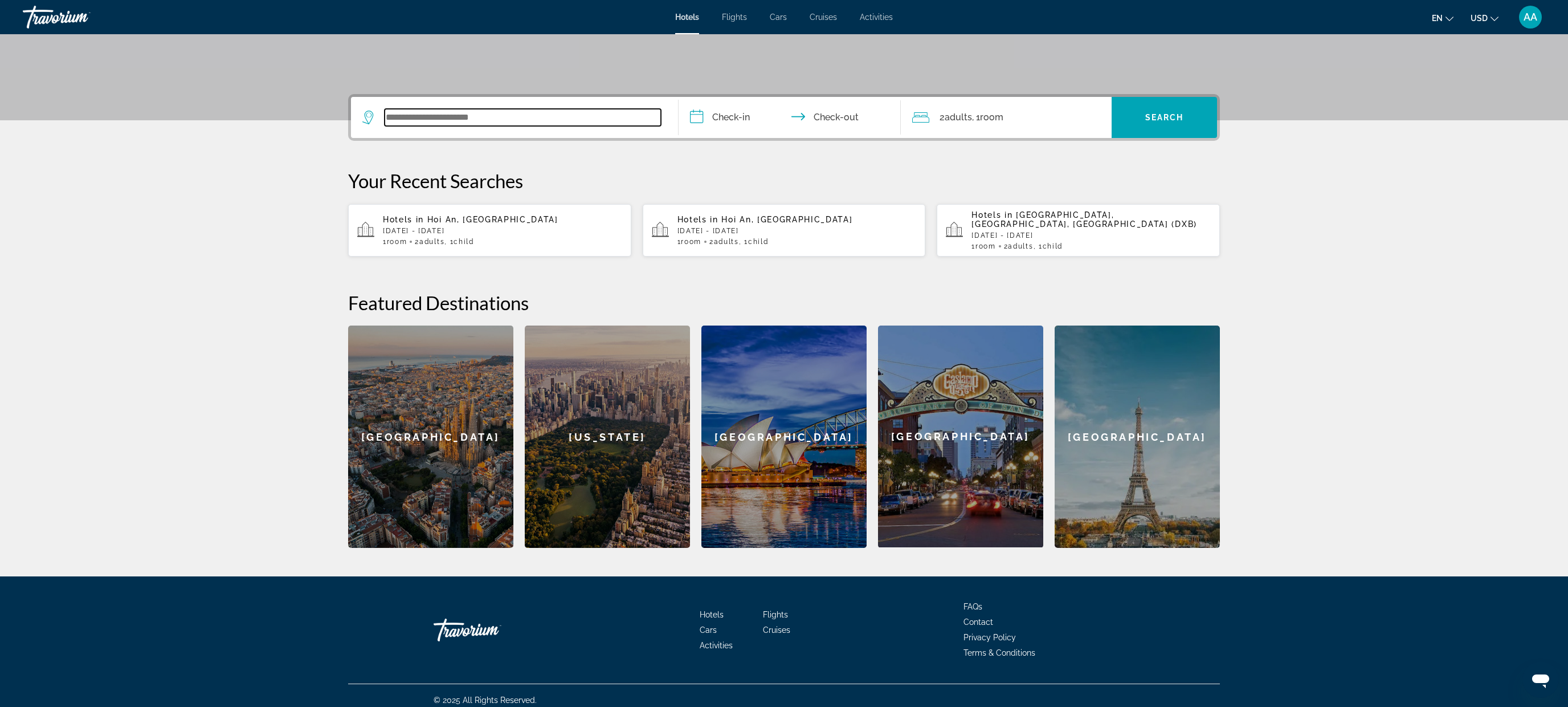
scroll to position [231, 0]
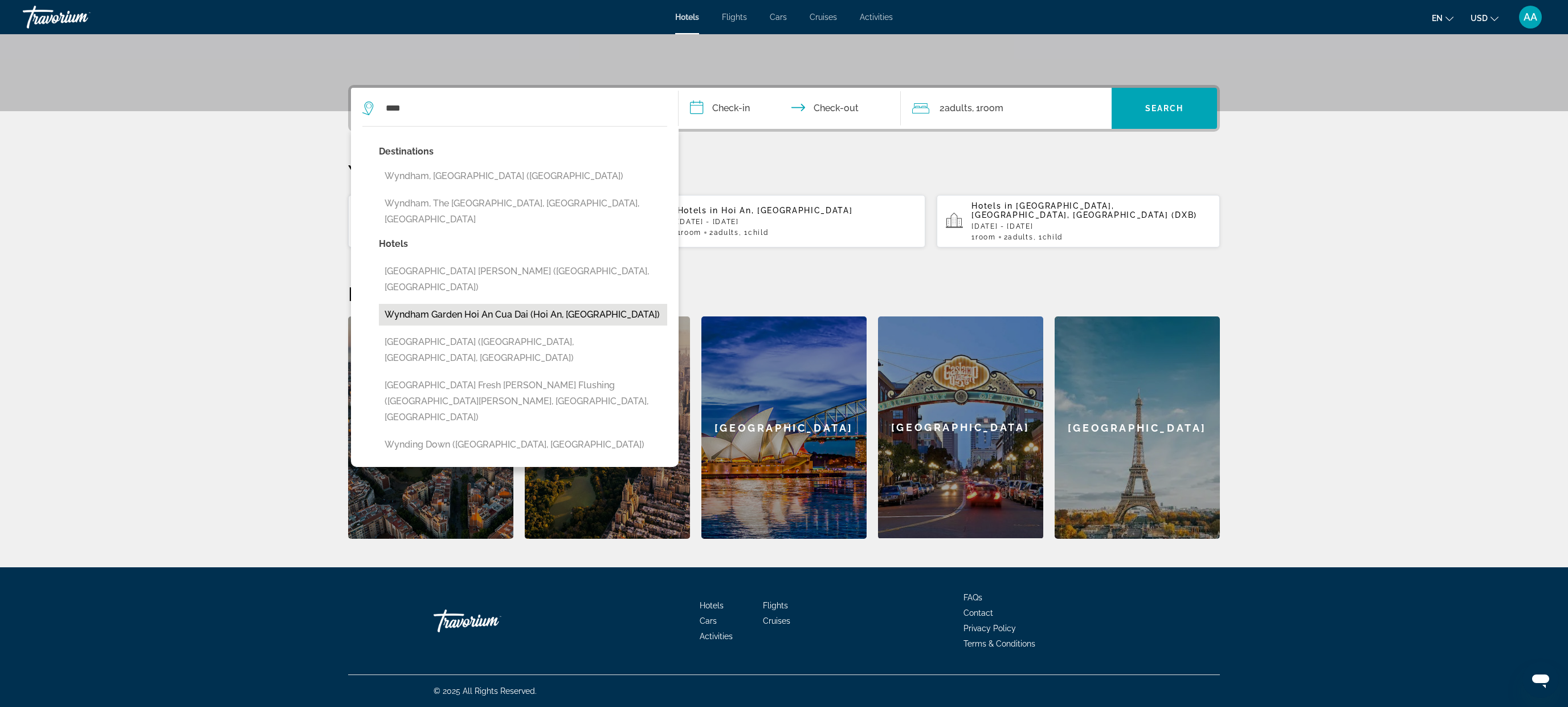
click at [478, 304] on button "Wyndham Garden Hoi An Cua Dai (Hoi An, VN)" at bounding box center [523, 314] width 288 height 22
type input "**********"
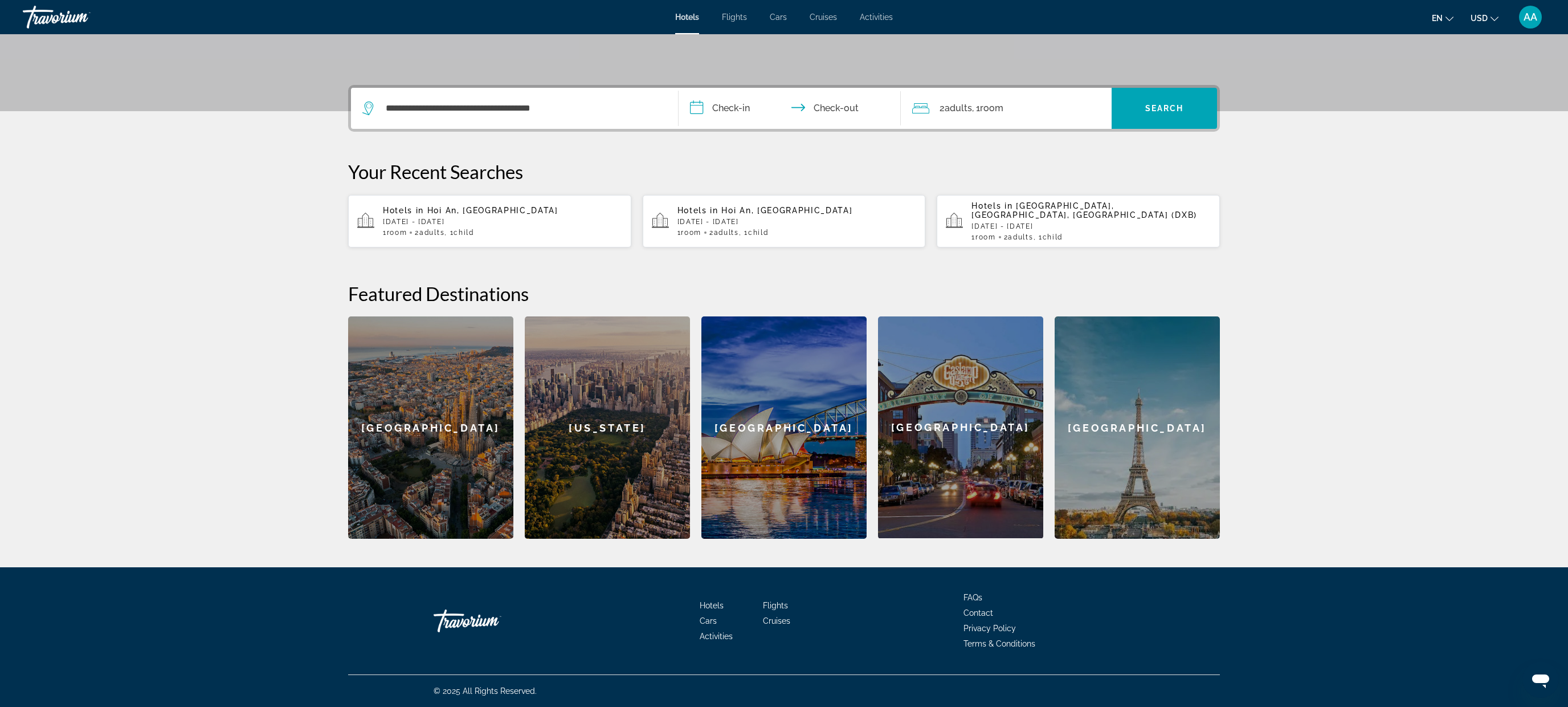
click at [754, 110] on input "**********" at bounding box center [792, 110] width 226 height 44
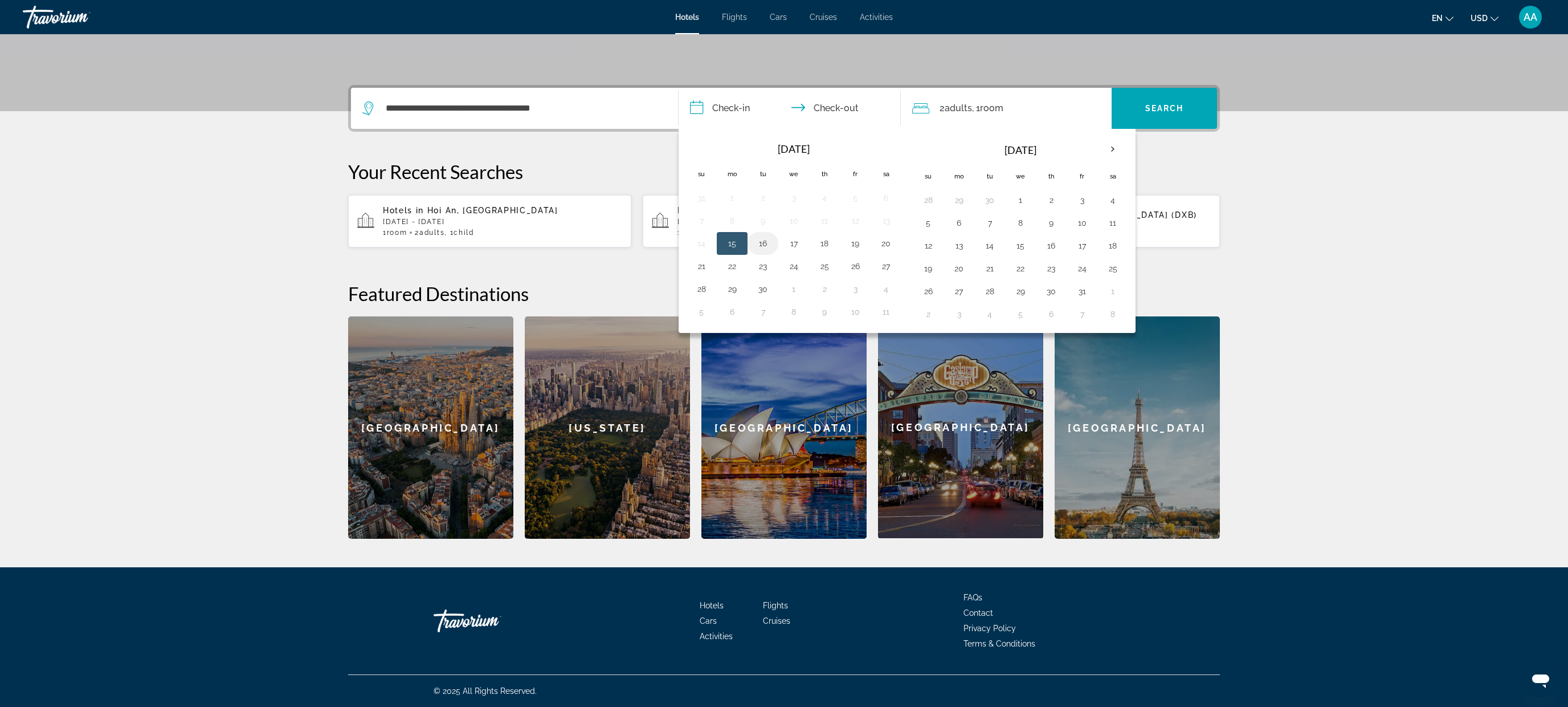
click at [760, 246] on button "16" at bounding box center [763, 244] width 18 height 16
click at [838, 247] on td "18" at bounding box center [824, 243] width 31 height 23
click at [827, 240] on button "18" at bounding box center [824, 244] width 18 height 16
type input "**********"
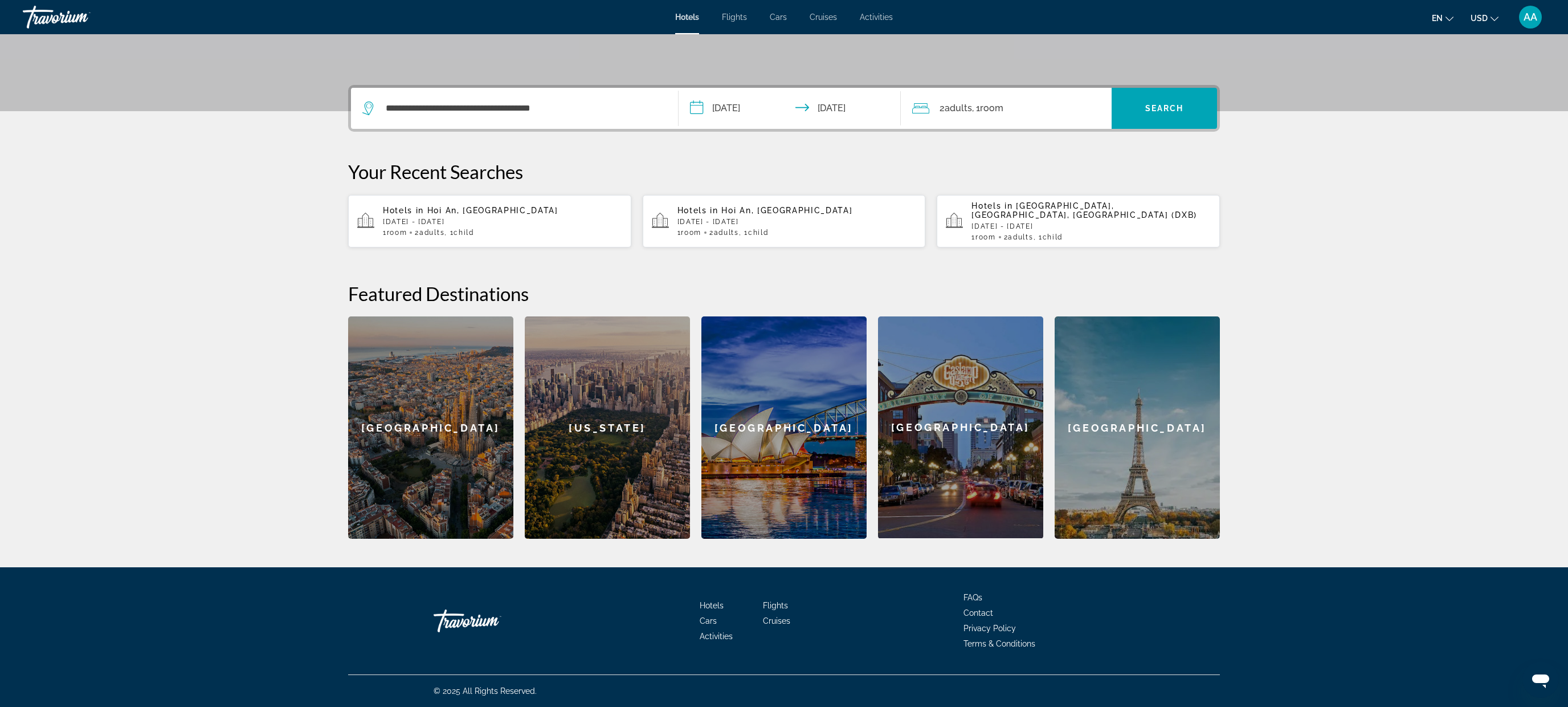
click at [989, 106] on span "Room" at bounding box center [992, 108] width 23 height 11
click at [1103, 178] on div "Room 1 Adults 2 Children 0 Add another room" at bounding box center [1006, 178] width 211 height 99
click at [1101, 178] on div "Room 1 Adults 2 Children 0 Add another room" at bounding box center [1006, 178] width 211 height 99
click at [1090, 182] on icon "Increment children" at bounding box center [1095, 183] width 10 height 14
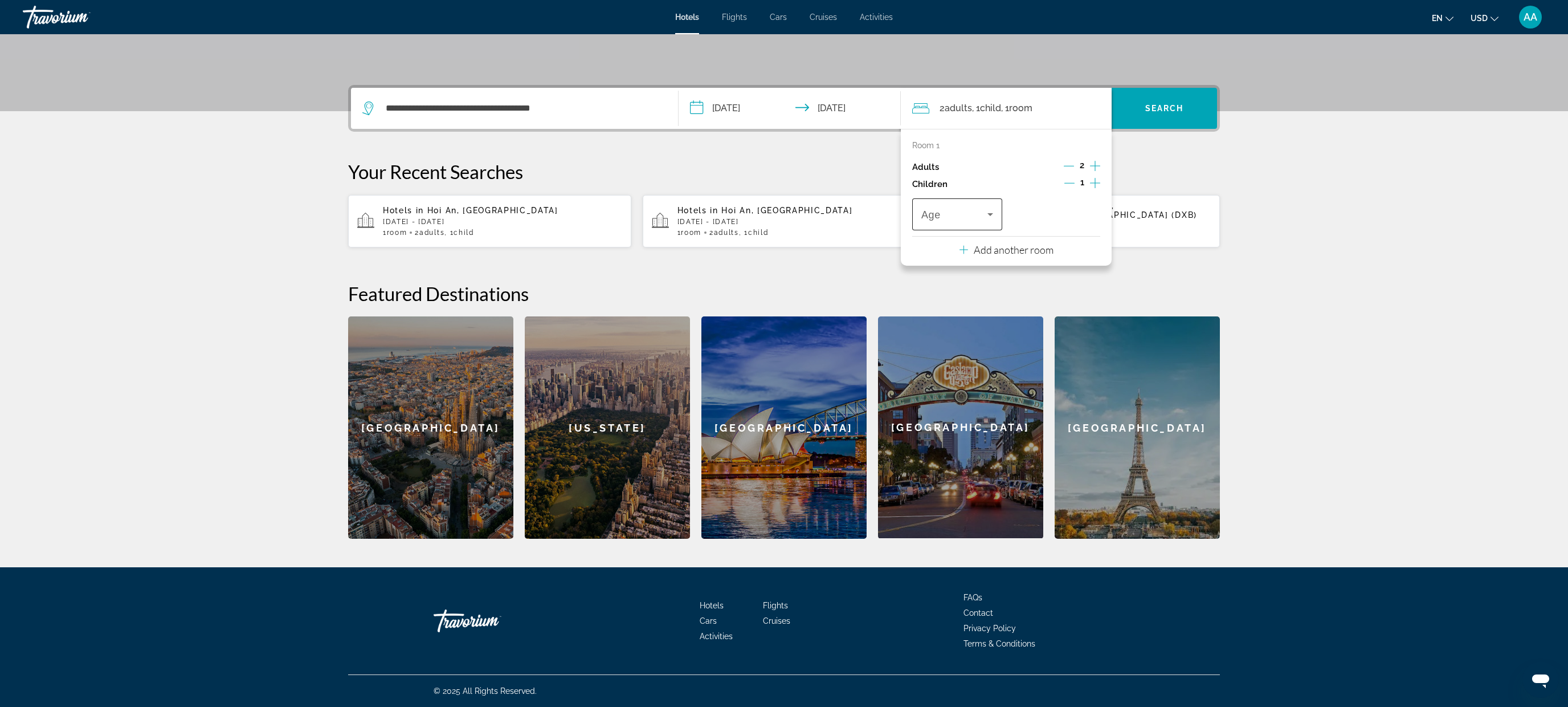
click at [966, 214] on span "Travelers: 2 adults, 1 child" at bounding box center [954, 214] width 66 height 14
click at [944, 344] on mat-option "6" at bounding box center [957, 350] width 90 height 27
click at [1167, 99] on span "Search widget" at bounding box center [1164, 108] width 106 height 27
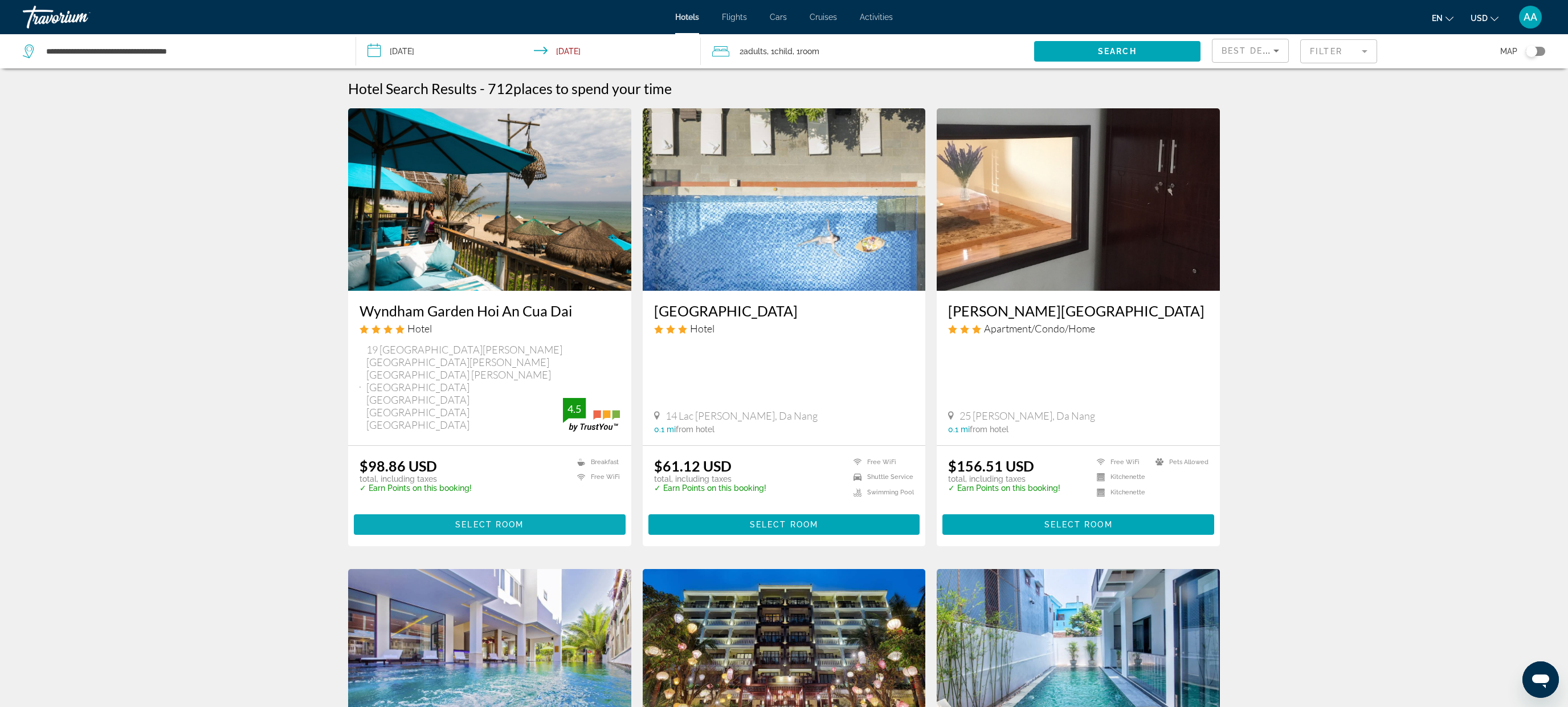
click at [517, 511] on span "Main content" at bounding box center [489, 524] width 271 height 27
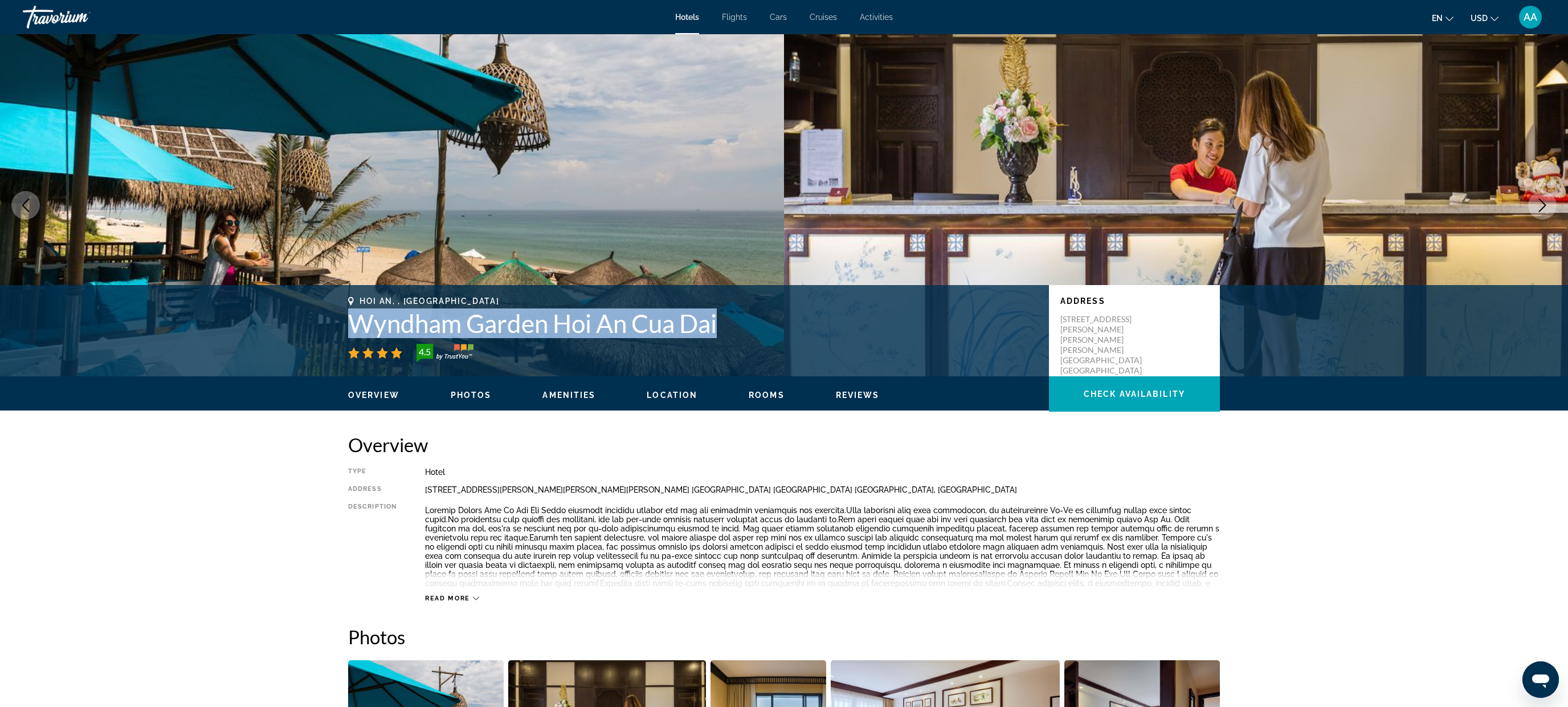
drag, startPoint x: 752, startPoint y: 316, endPoint x: 345, endPoint y: 329, distance: 407.2
click at [345, 329] on div "Hoi An, , Vietnam Wyndham Garden Hoi An Cua Dai 4.5 Address 19 Lac Long Quan St…" at bounding box center [784, 330] width 917 height 69
copy h1 "Wyndham Garden Hoi An Cua Dai"
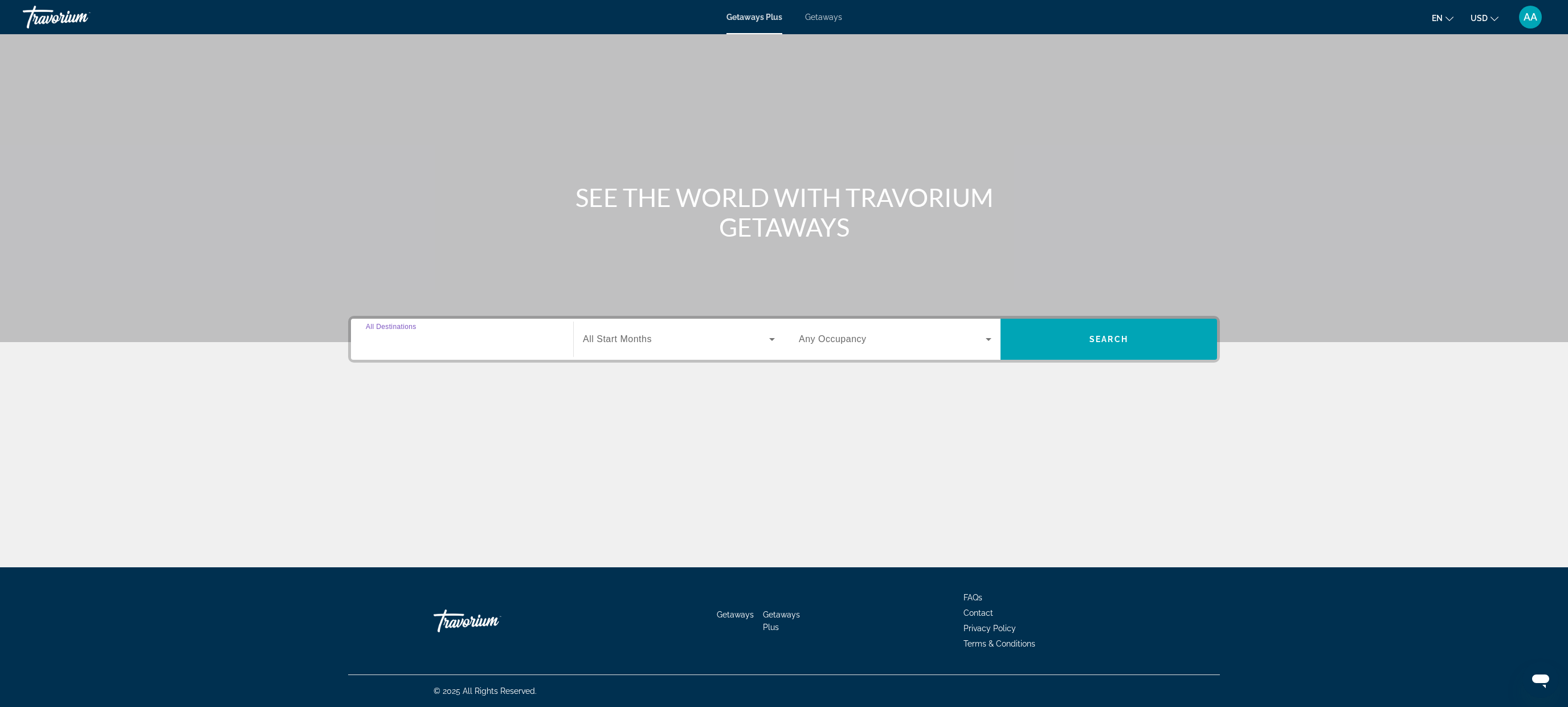
click at [437, 336] on input "Destination All Destinations" at bounding box center [461, 339] width 192 height 14
click at [365, 478] on icon "Toggle Asia (1,937 units available)" at bounding box center [366, 479] width 11 height 11
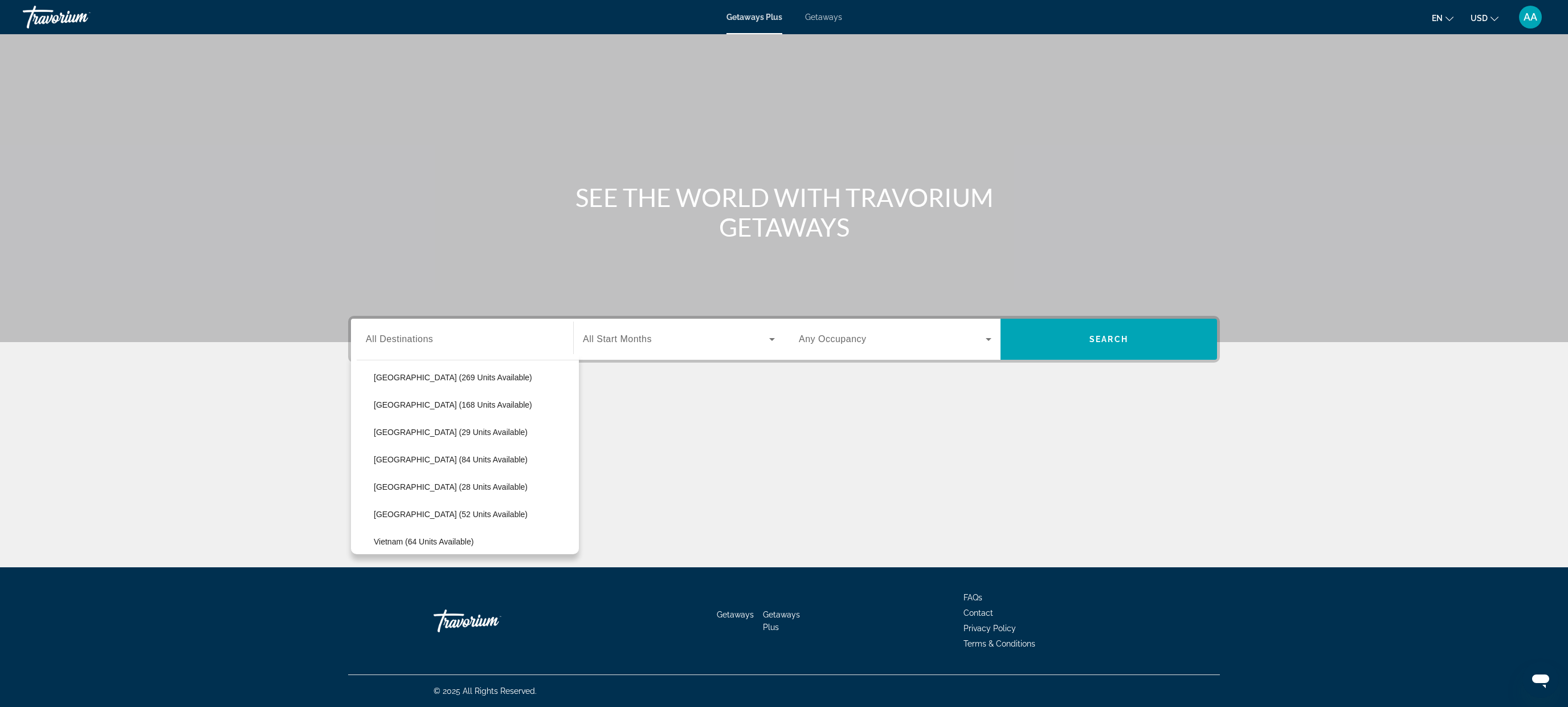
scroll to position [460, 0]
click at [446, 503] on span "Vietnam (64 units available)" at bounding box center [423, 505] width 100 height 9
type input "**********"
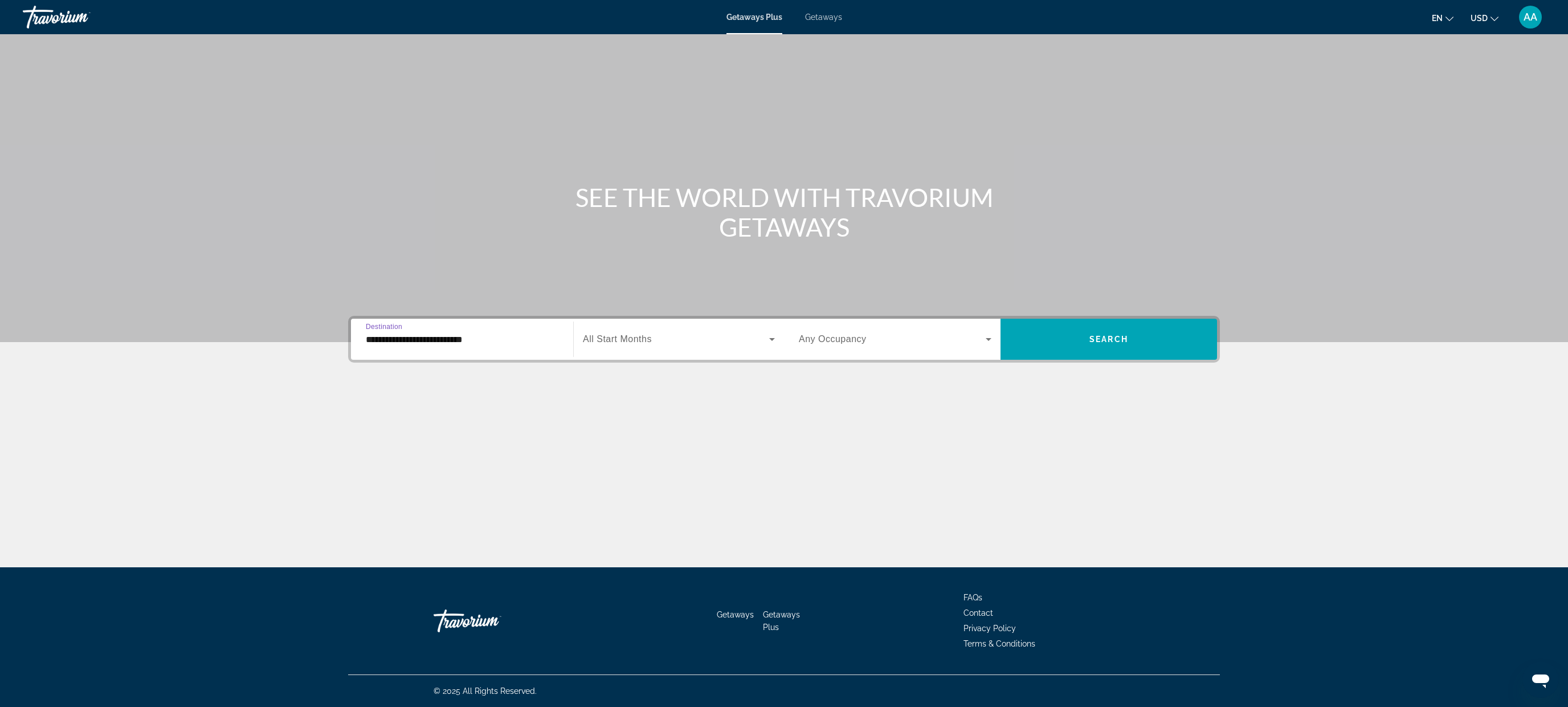
click at [668, 331] on div "Search widget" at bounding box center [679, 339] width 192 height 32
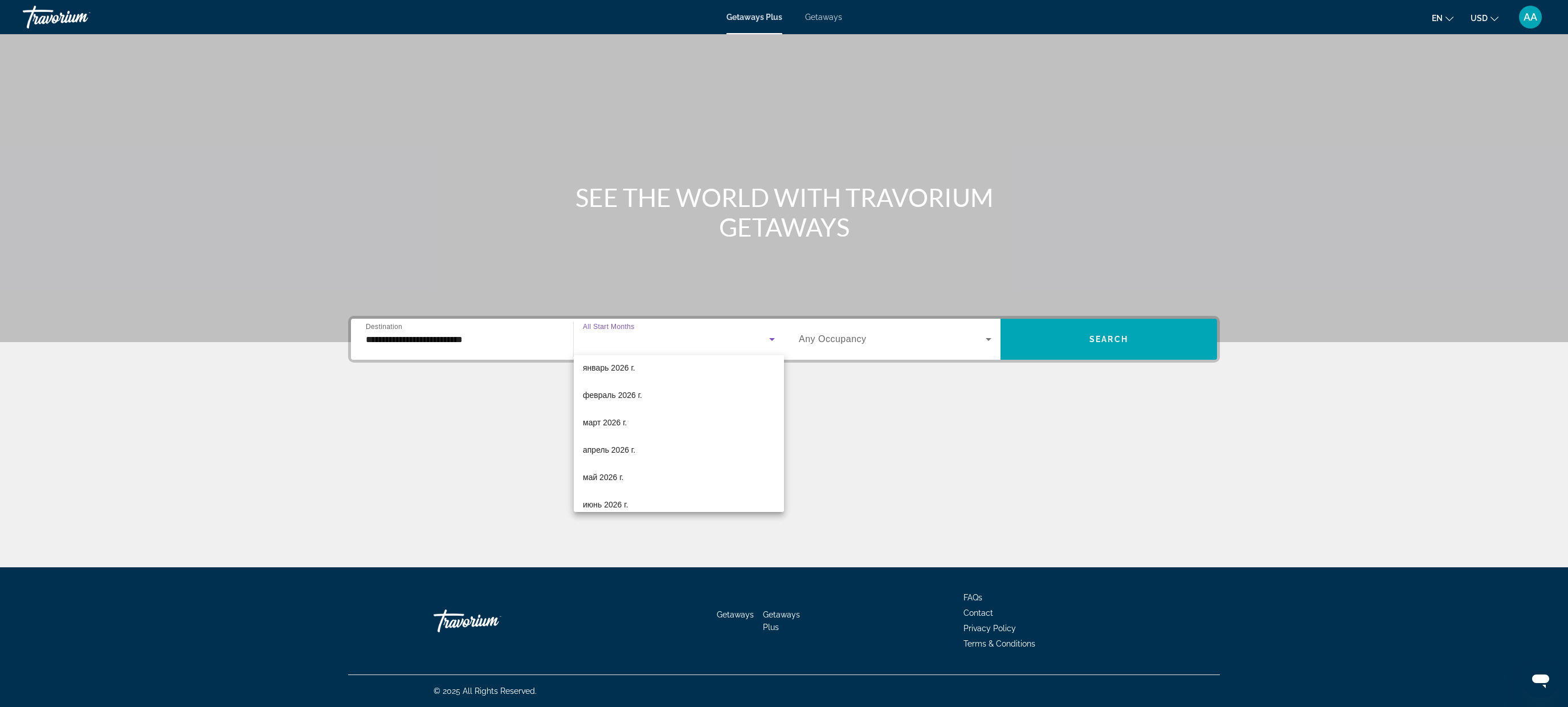
scroll to position [148, 0]
click at [636, 383] on span "февраль 2026 г." at bounding box center [612, 389] width 59 height 14
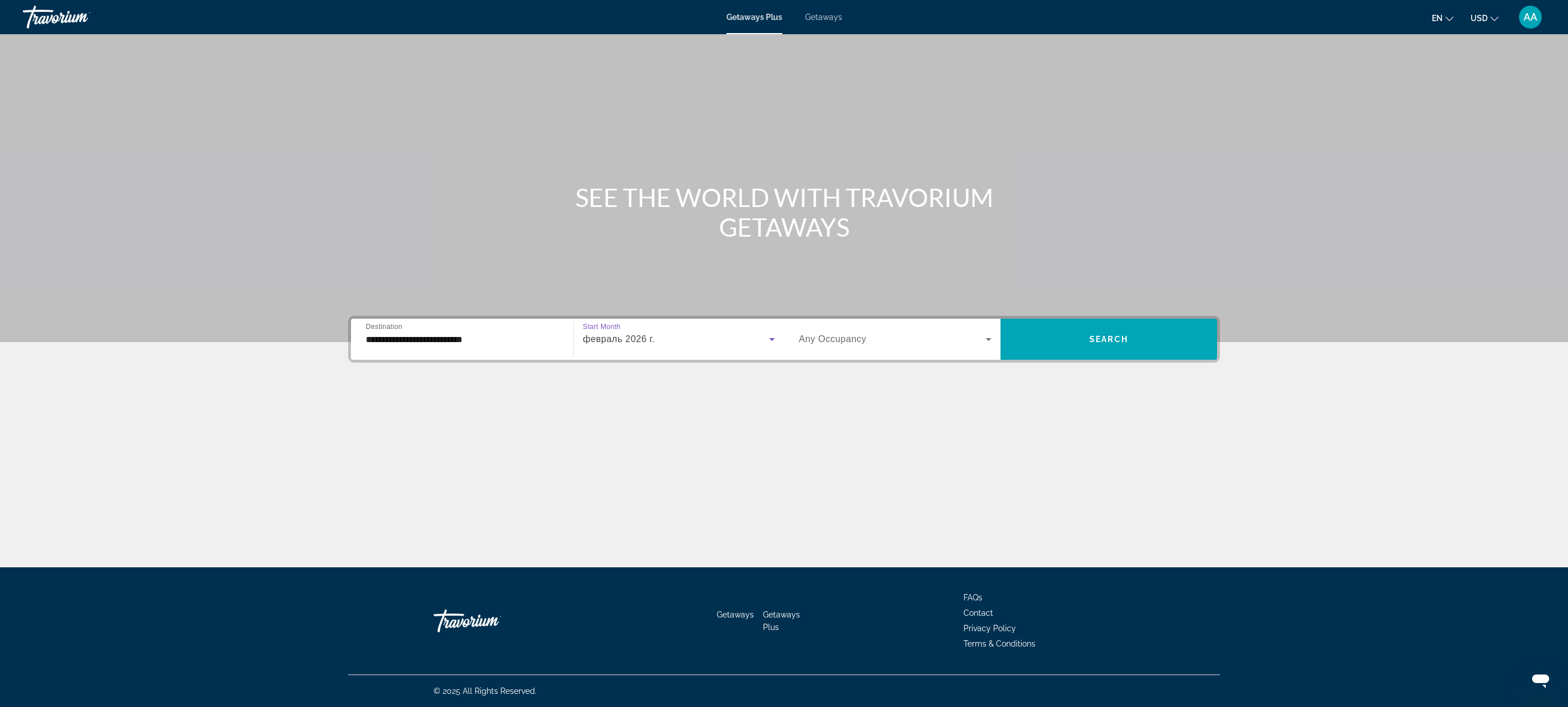
click at [944, 342] on span "Search widget" at bounding box center [892, 339] width 187 height 14
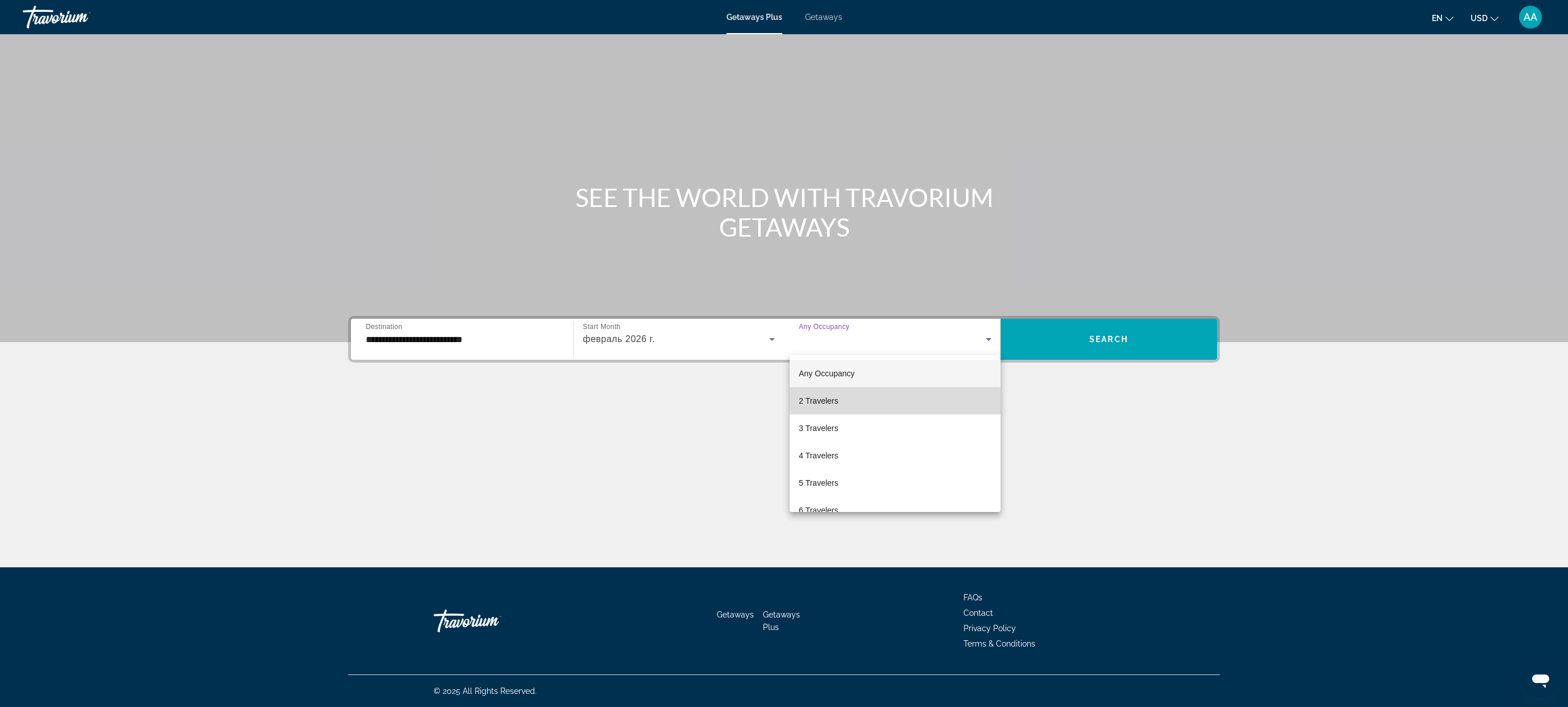
click at [827, 407] on mat-option "2 Travelers" at bounding box center [895, 401] width 211 height 27
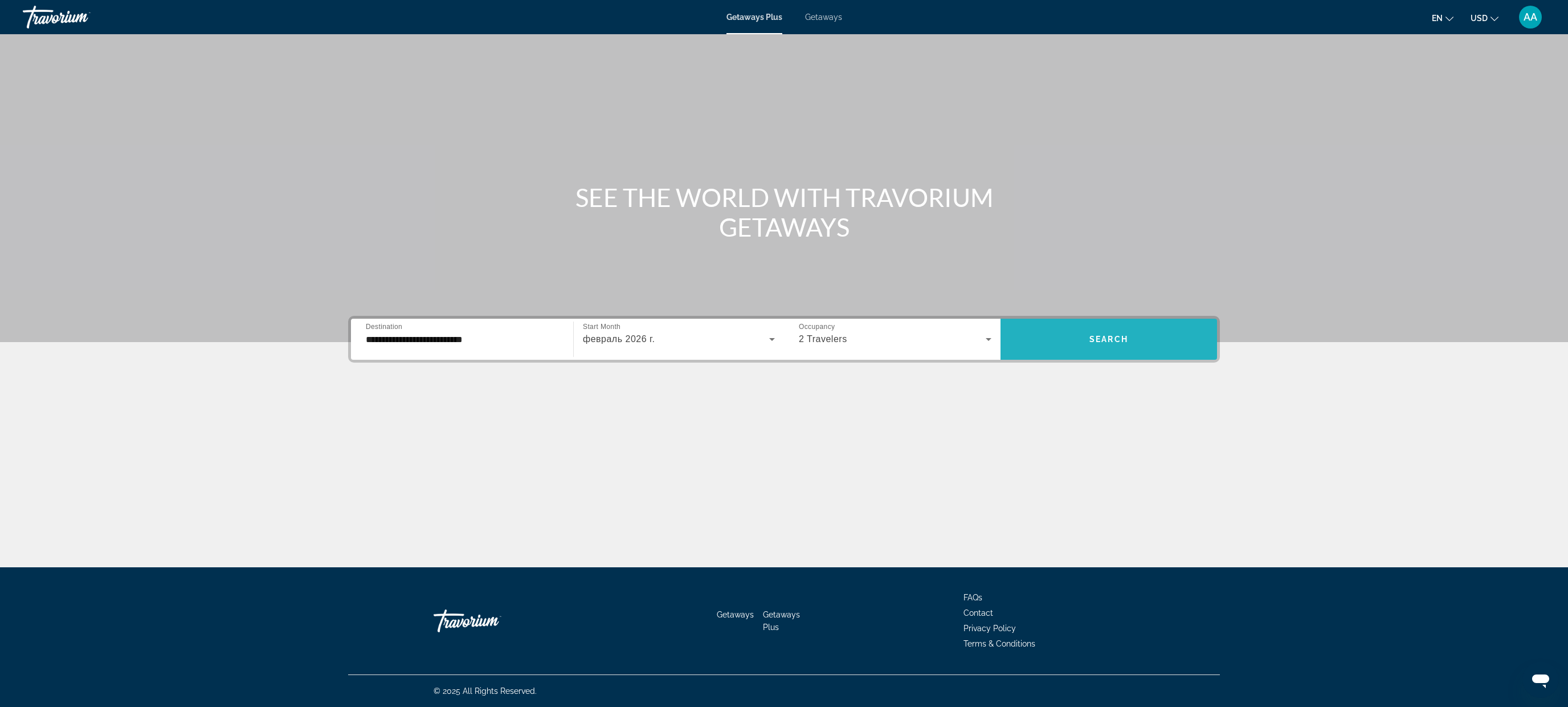
click at [1098, 330] on span "Search widget" at bounding box center [1109, 339] width 217 height 27
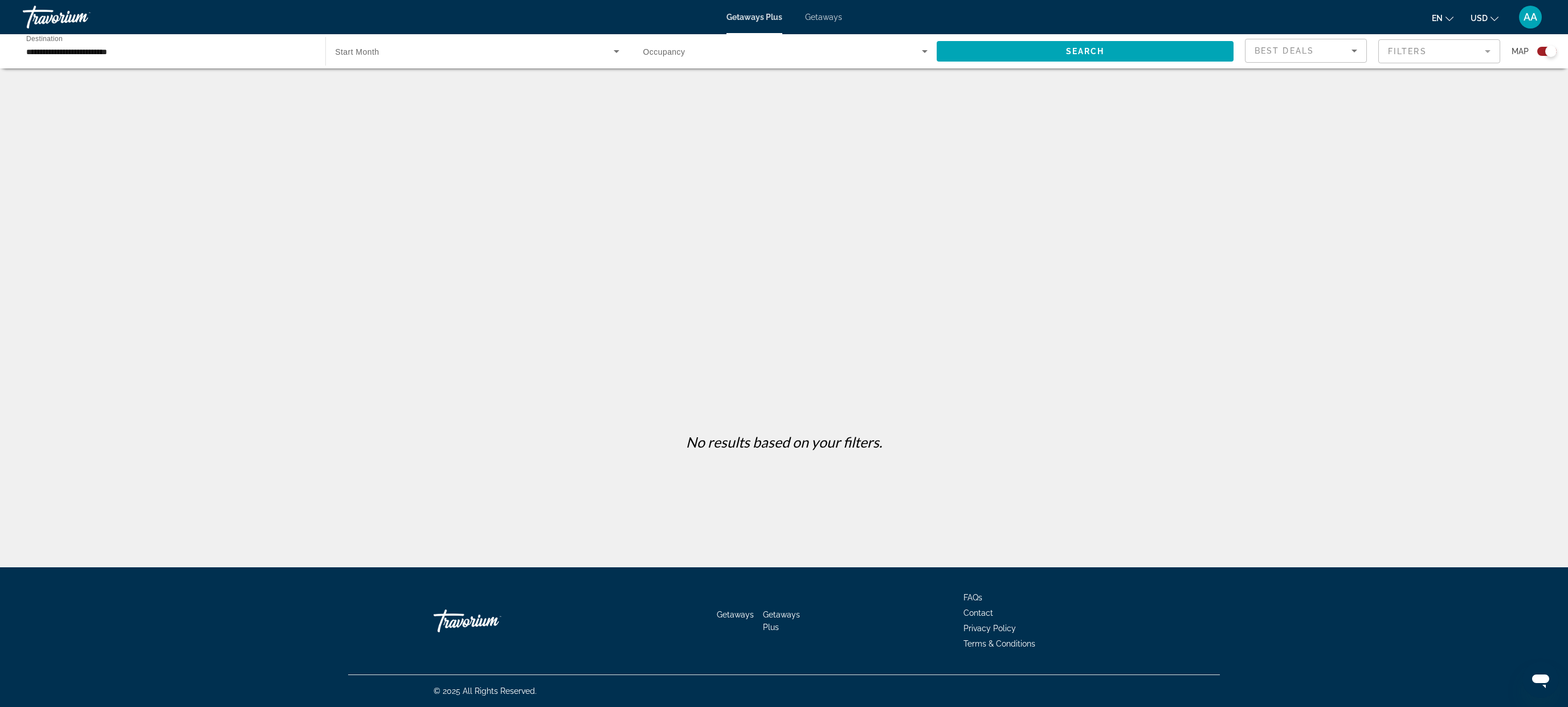
click at [211, 57] on input "**********" at bounding box center [168, 52] width 284 height 14
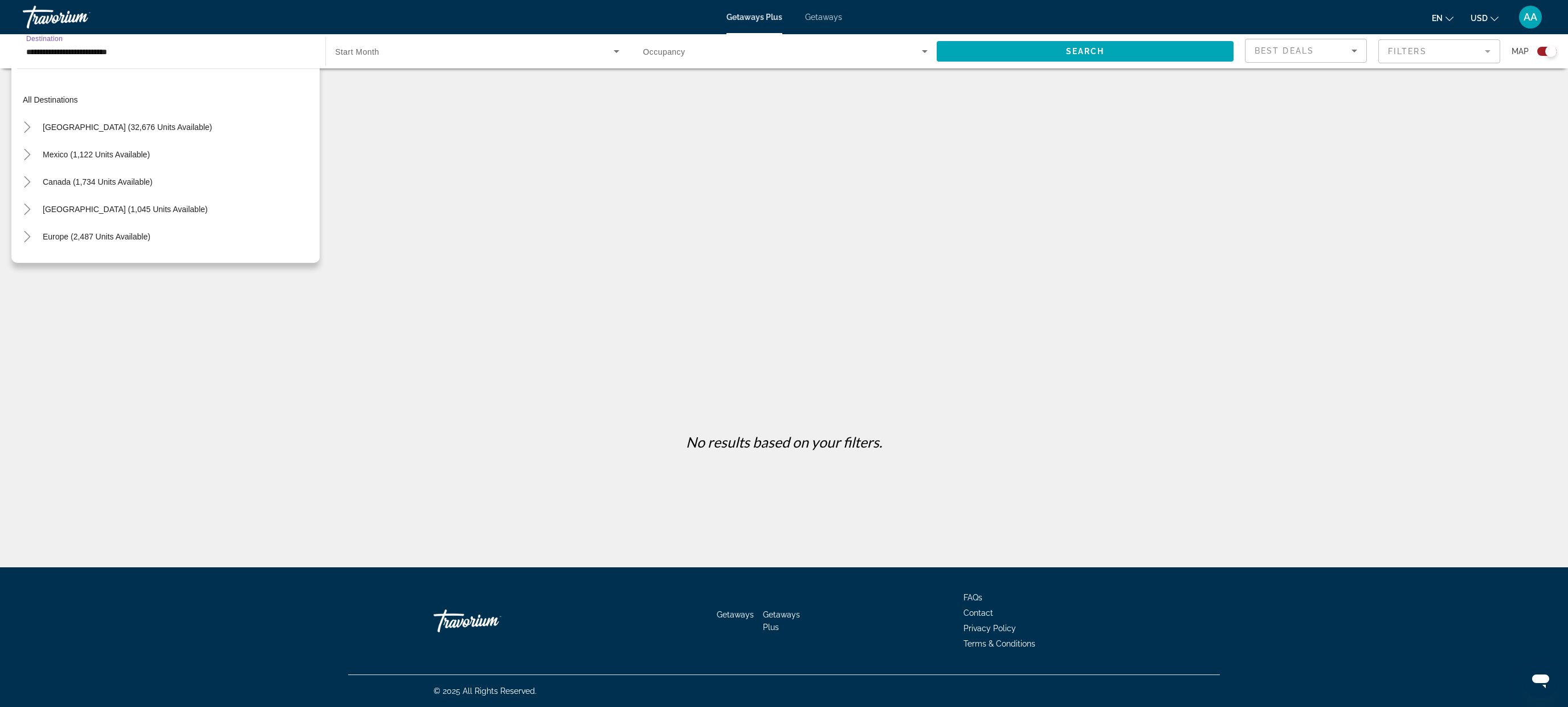
scroll to position [486, 0]
click at [476, 208] on div "Main content" at bounding box center [784, 251] width 872 height 342
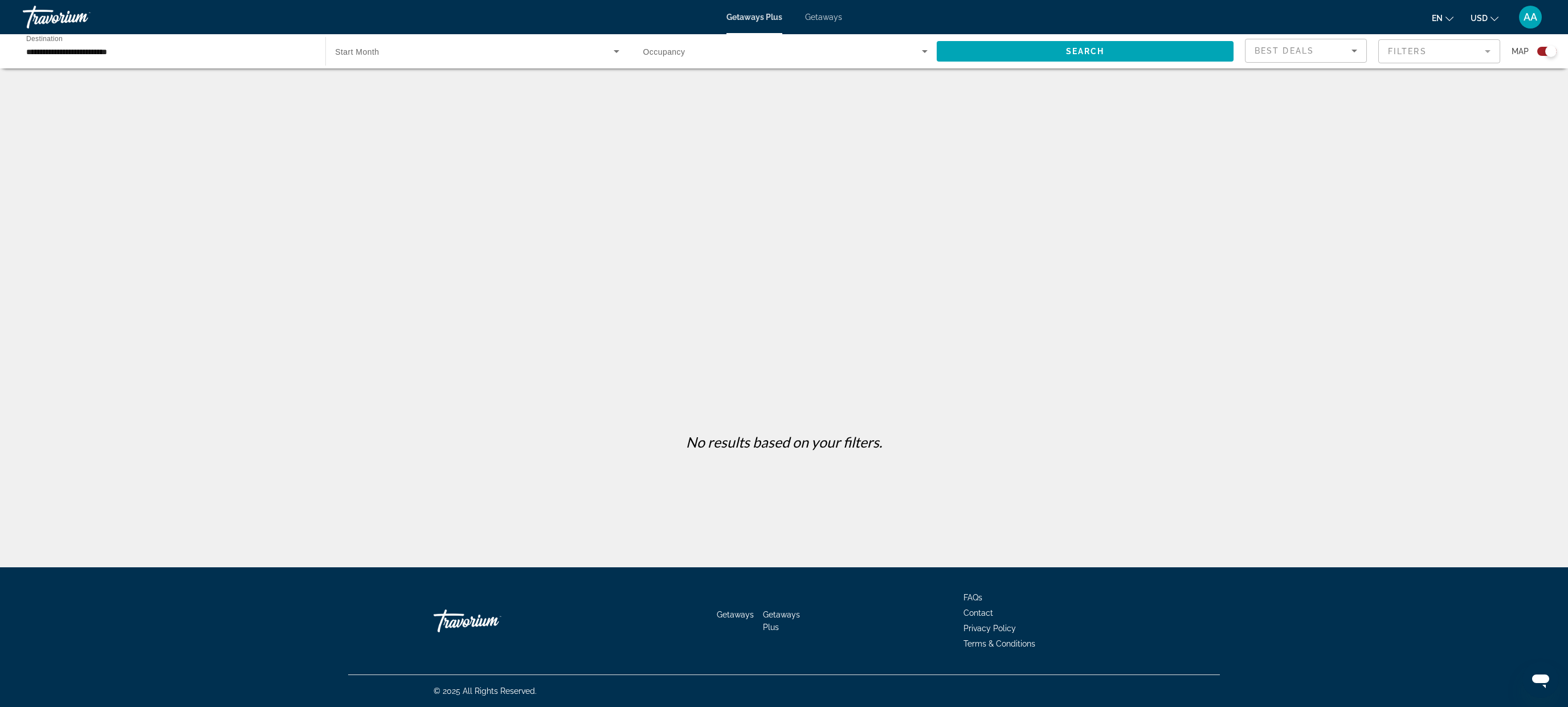
click at [373, 58] on div "Search widget" at bounding box center [476, 51] width 284 height 32
click at [418, 86] on mat-option "All Start Months" at bounding box center [476, 86] width 302 height 27
click at [690, 50] on span "Search widget" at bounding box center [782, 51] width 279 height 14
click at [686, 86] on span "Any Occupancy" at bounding box center [671, 86] width 56 height 9
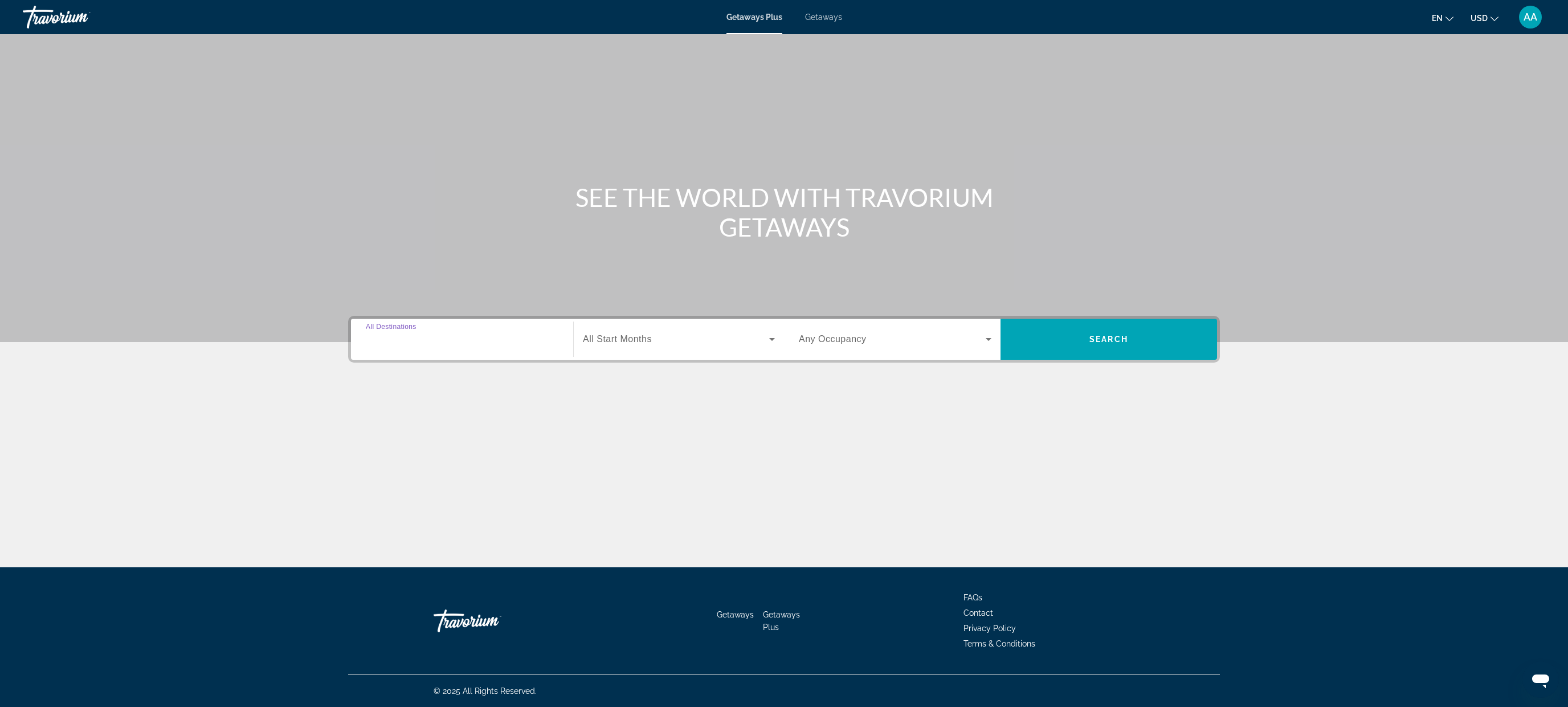
click at [411, 333] on input "Destination All Destinations" at bounding box center [461, 339] width 192 height 14
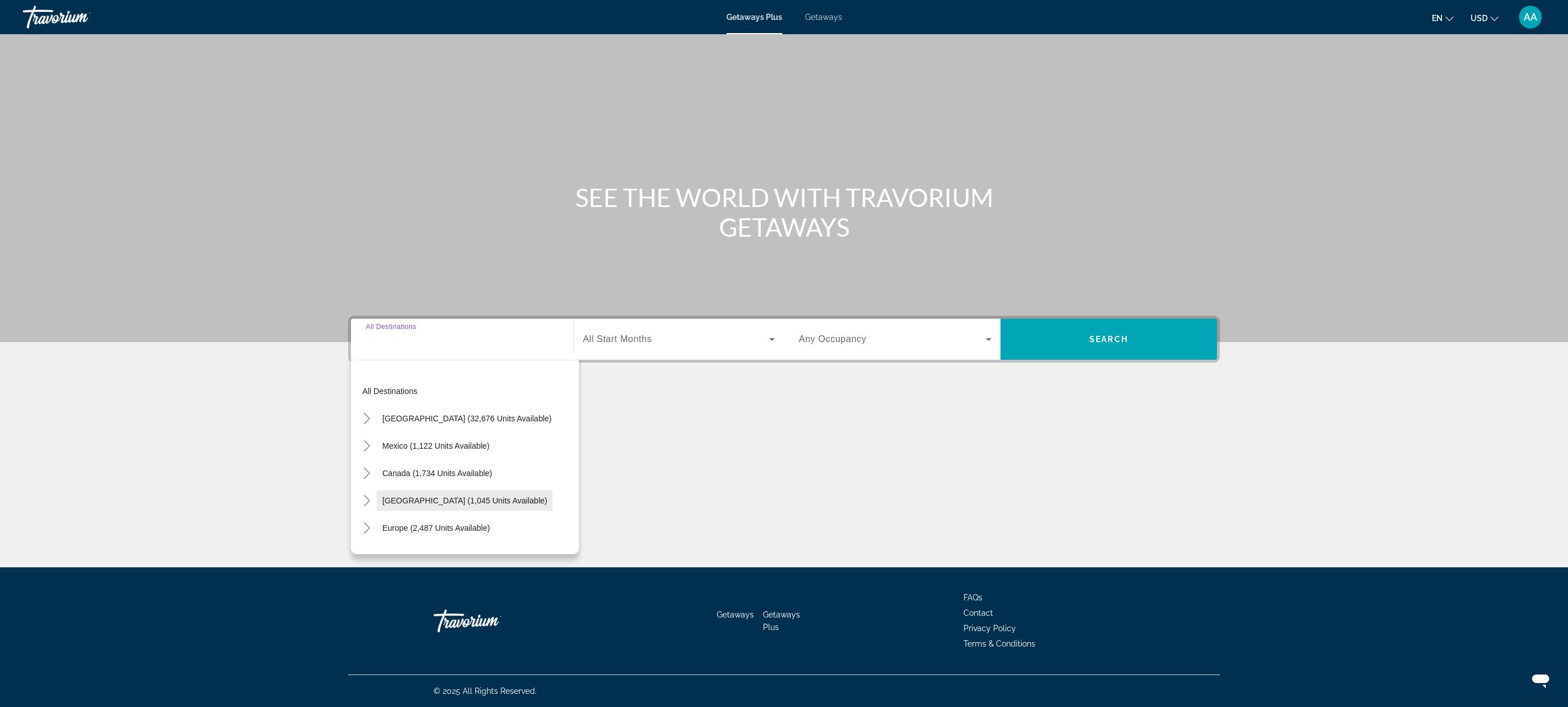
scroll to position [185, 0]
click at [370, 472] on mat-icon "Toggle Asia (1,937 units available)" at bounding box center [367, 480] width 20 height 20
click at [445, 495] on span "Vietnam (64 units available)" at bounding box center [423, 499] width 100 height 9
type input "**********"
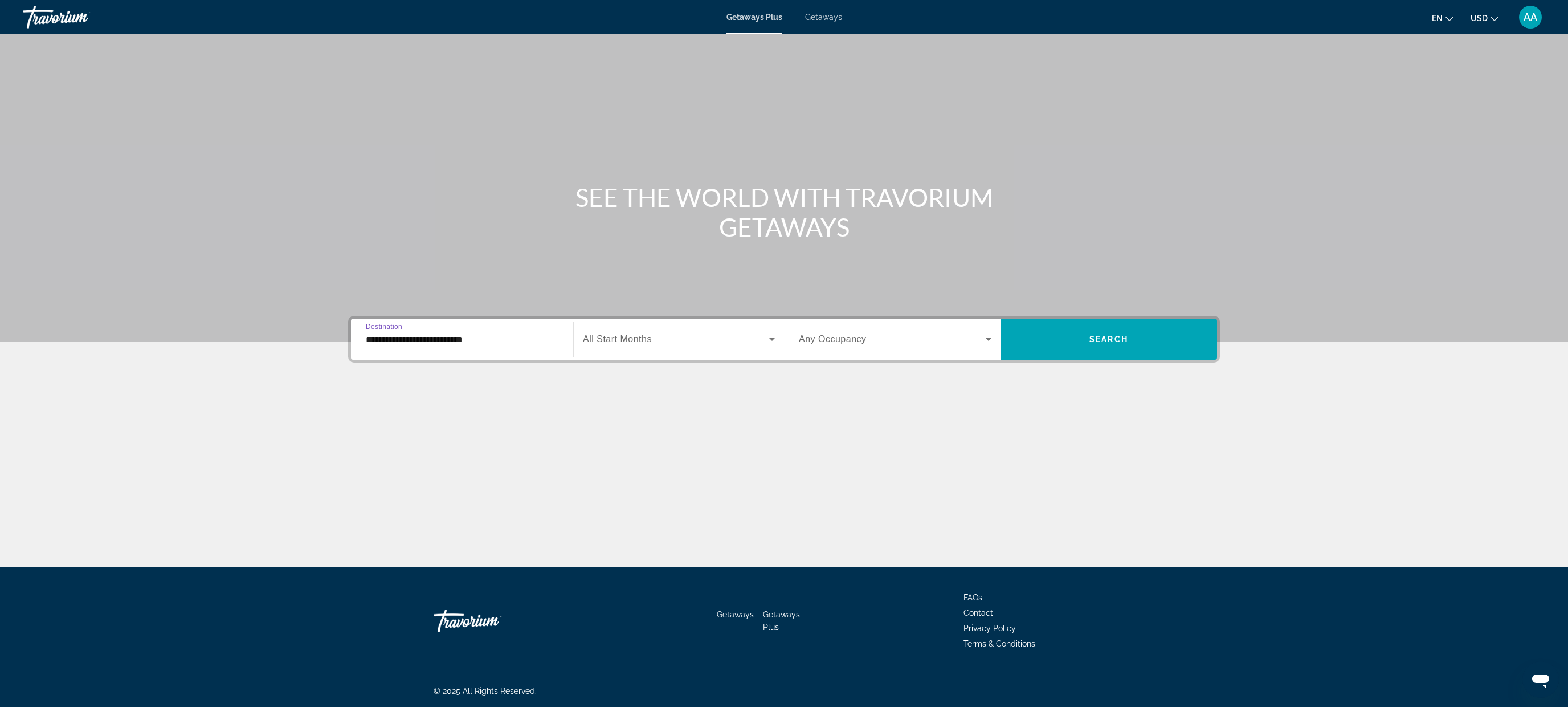
click at [640, 333] on span "Search widget" at bounding box center [675, 339] width 186 height 14
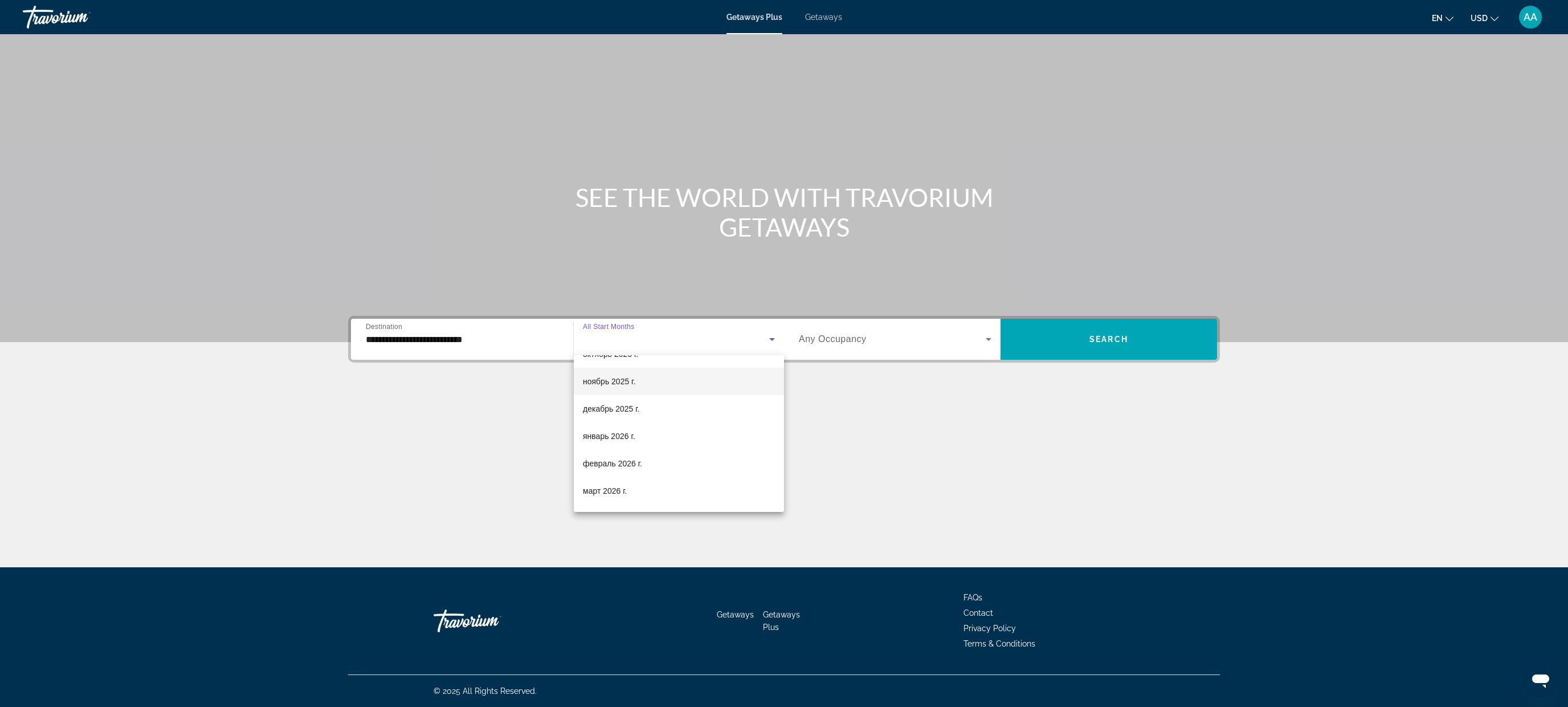
scroll to position [78, 0]
click at [641, 452] on span "февраль 2026 г." at bounding box center [612, 458] width 59 height 14
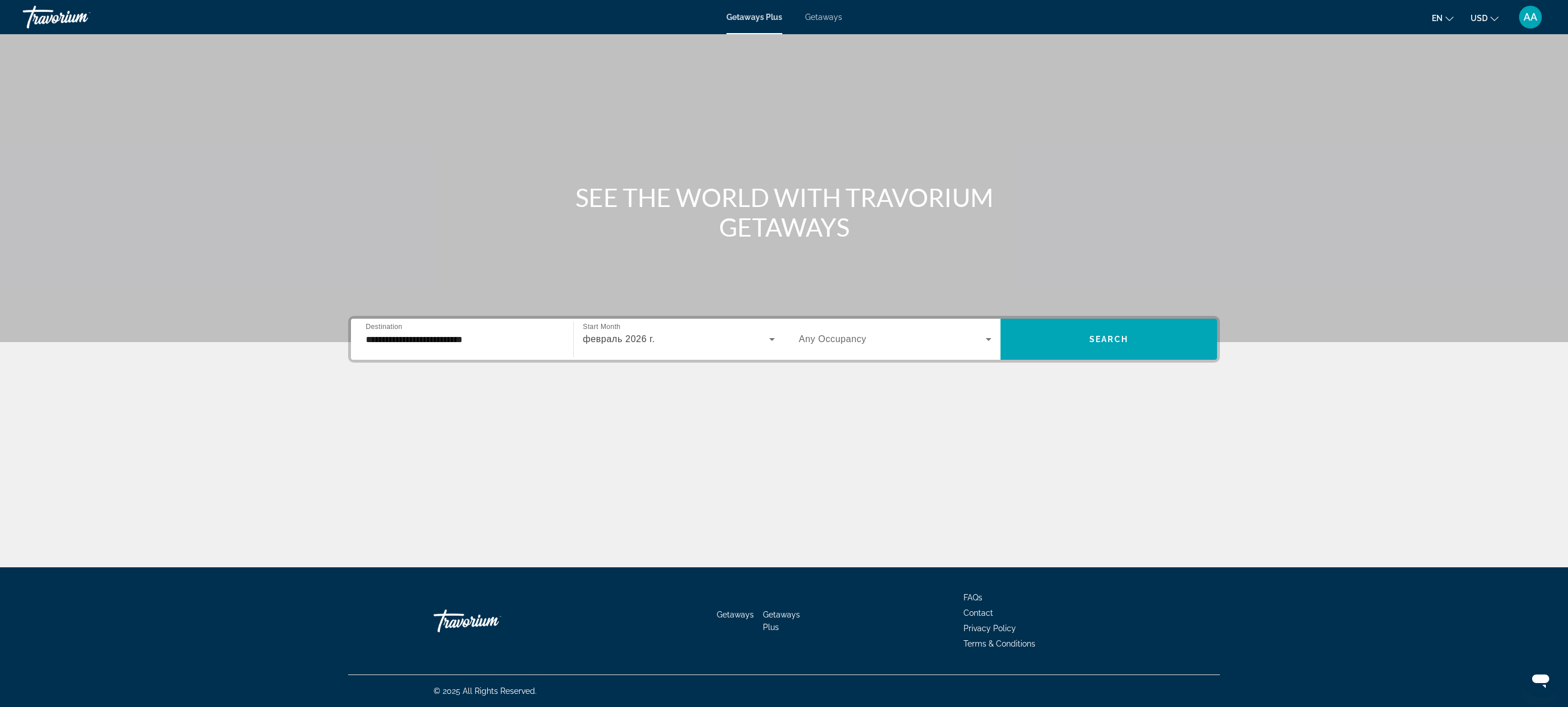
click at [850, 331] on div "Search widget" at bounding box center [895, 339] width 192 height 32
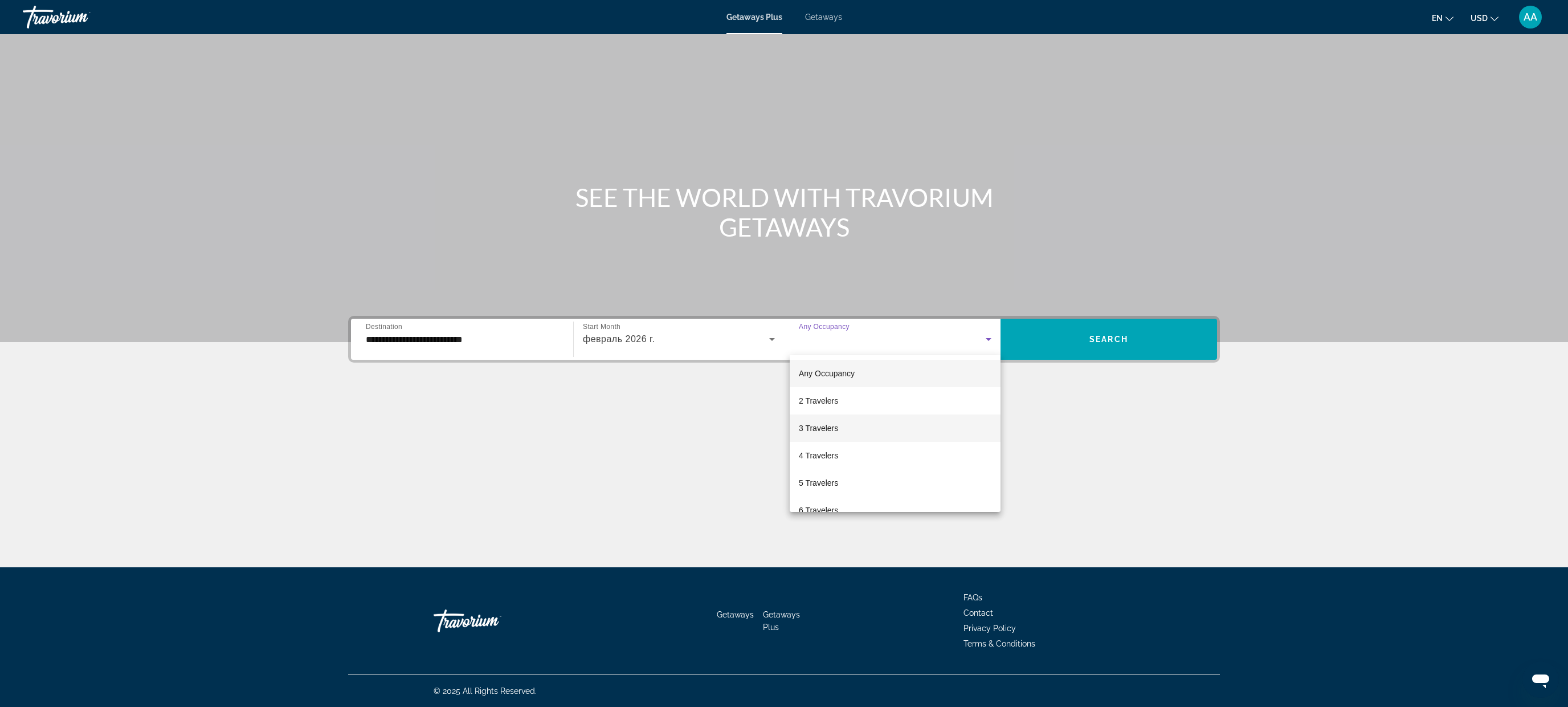
click at [837, 432] on span "3 Travelers" at bounding box center [818, 428] width 39 height 14
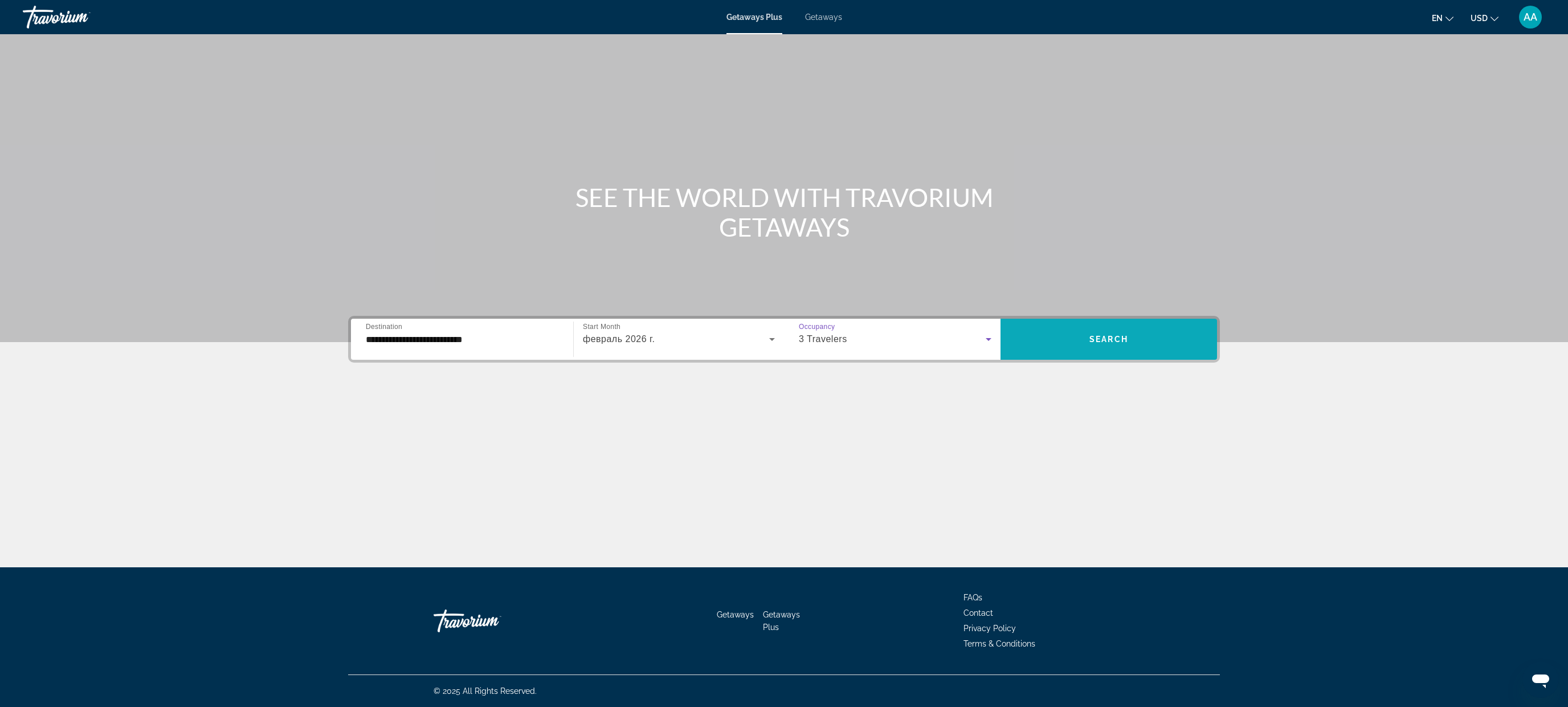
click at [1072, 344] on span "Search widget" at bounding box center [1109, 339] width 217 height 27
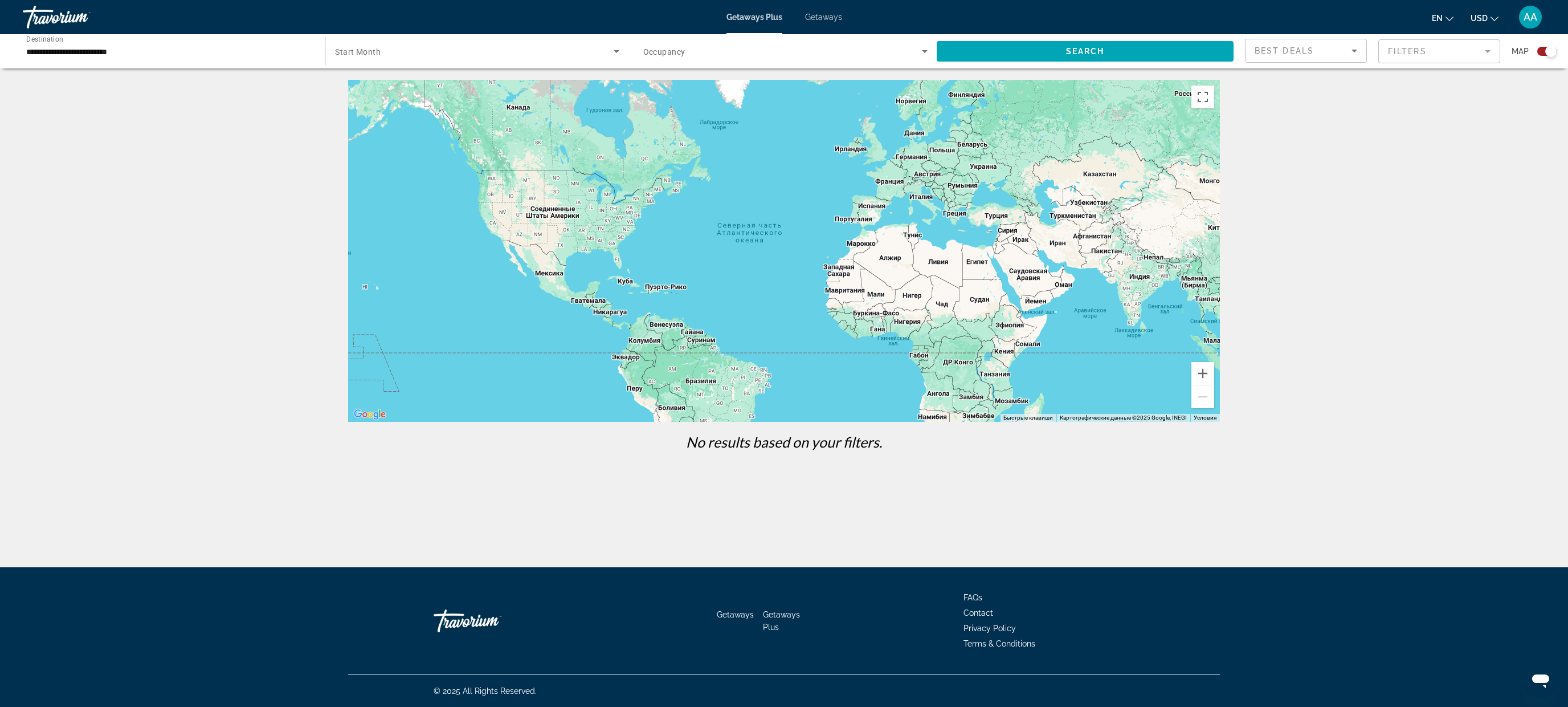
click at [827, 18] on span "Getaways" at bounding box center [823, 17] width 37 height 9
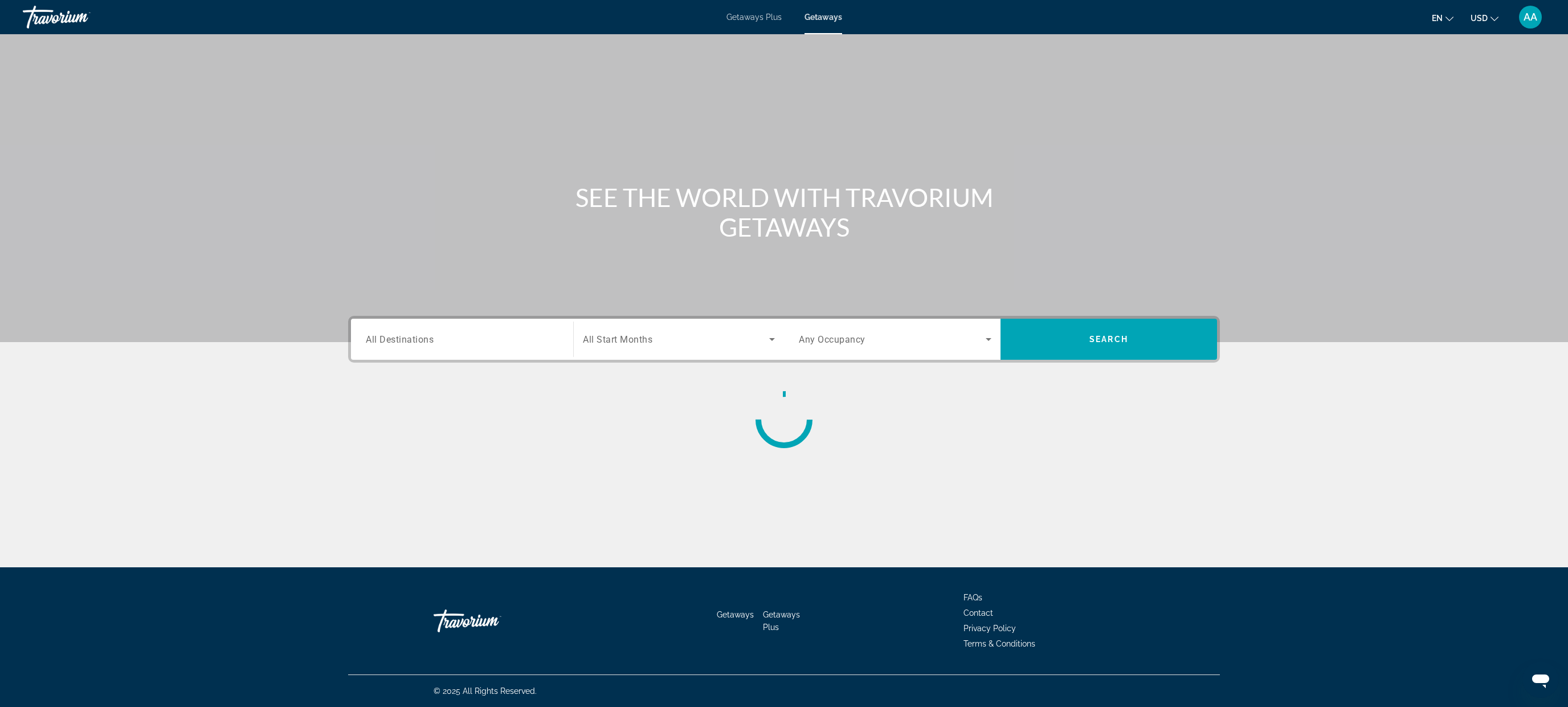
click at [493, 325] on div "Search widget" at bounding box center [461, 339] width 192 height 33
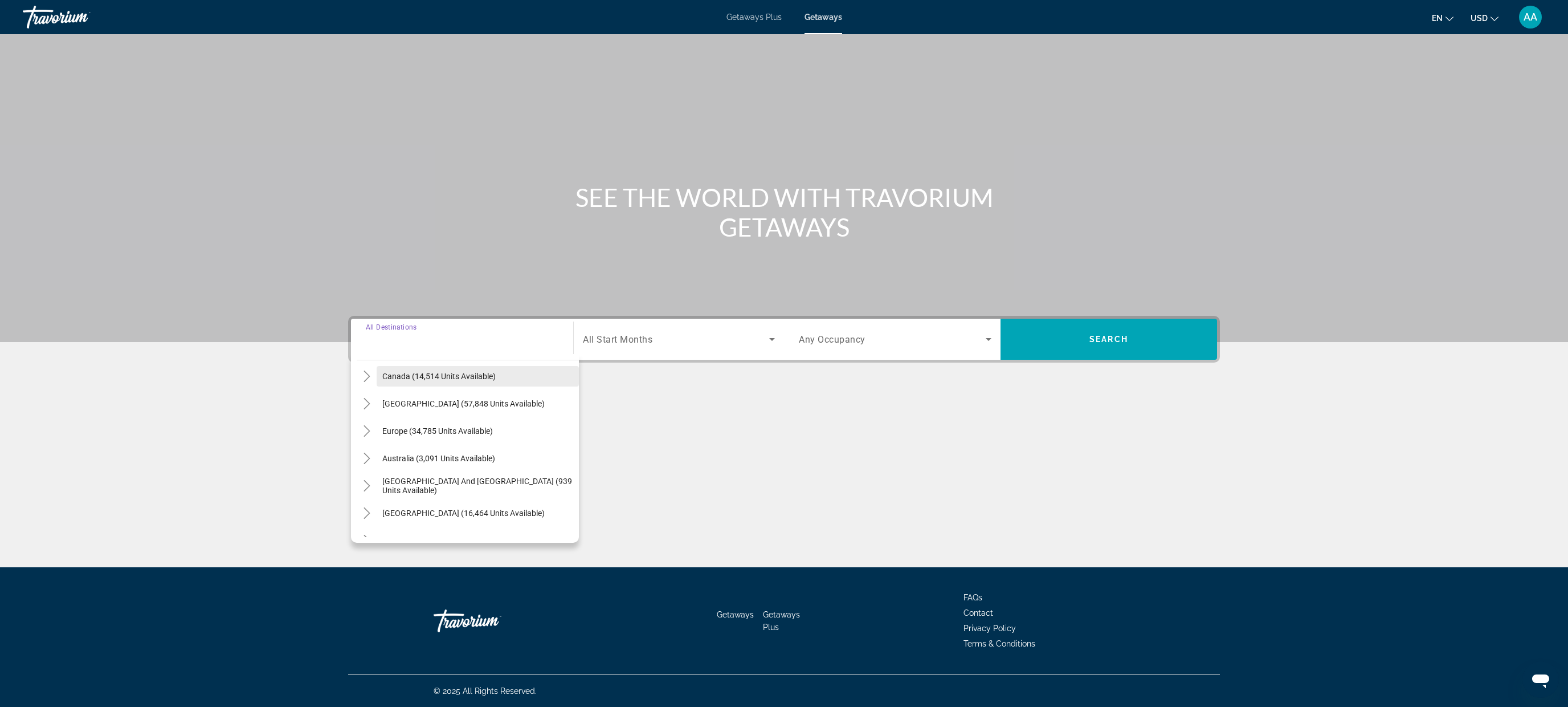
scroll to position [185, 0]
click at [361, 468] on icon "Toggle Asia (10,351 units available)" at bounding box center [366, 468] width 11 height 11
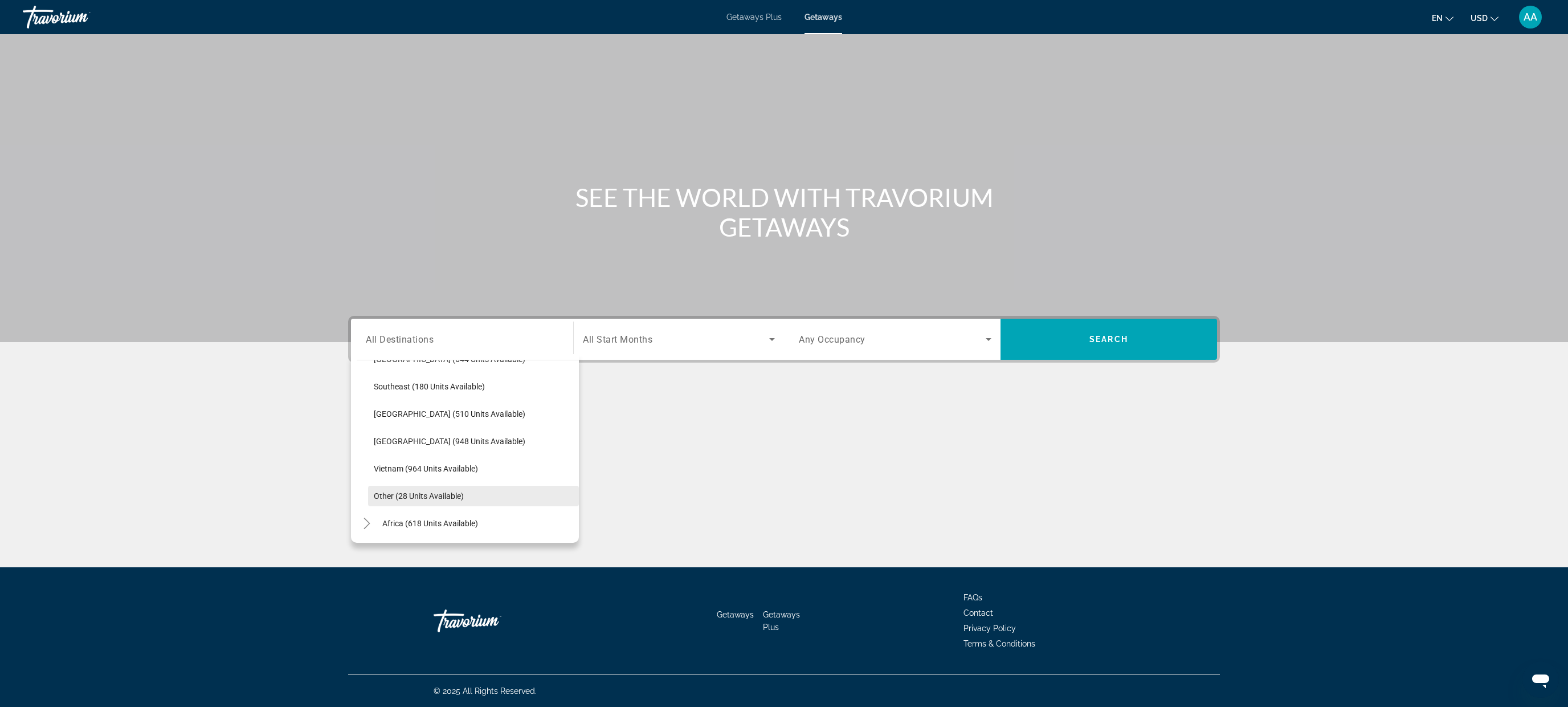
scroll to position [573, 0]
click at [425, 462] on span "Vietnam (964 units available)" at bounding box center [426, 464] width 104 height 9
type input "**********"
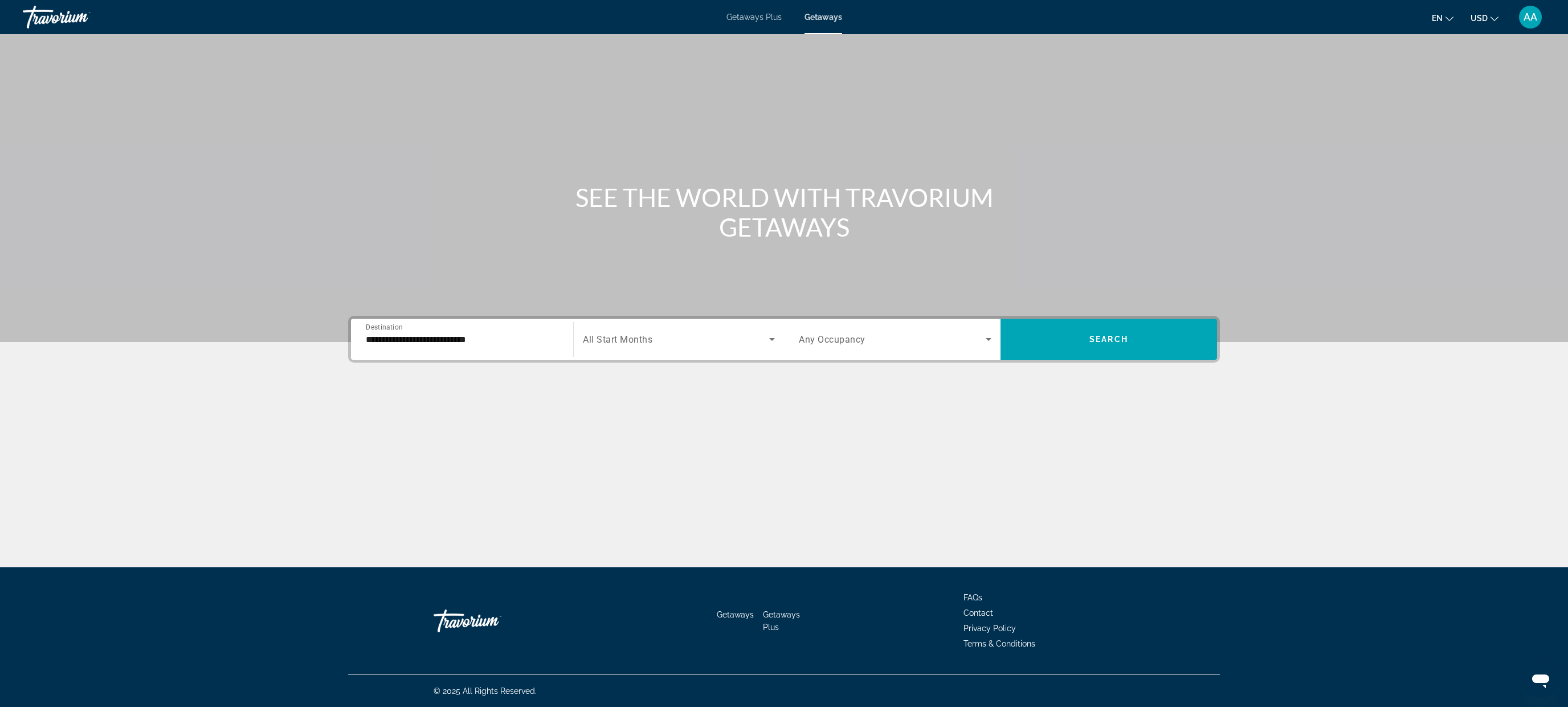
click at [674, 324] on div "Search widget" at bounding box center [679, 339] width 192 height 32
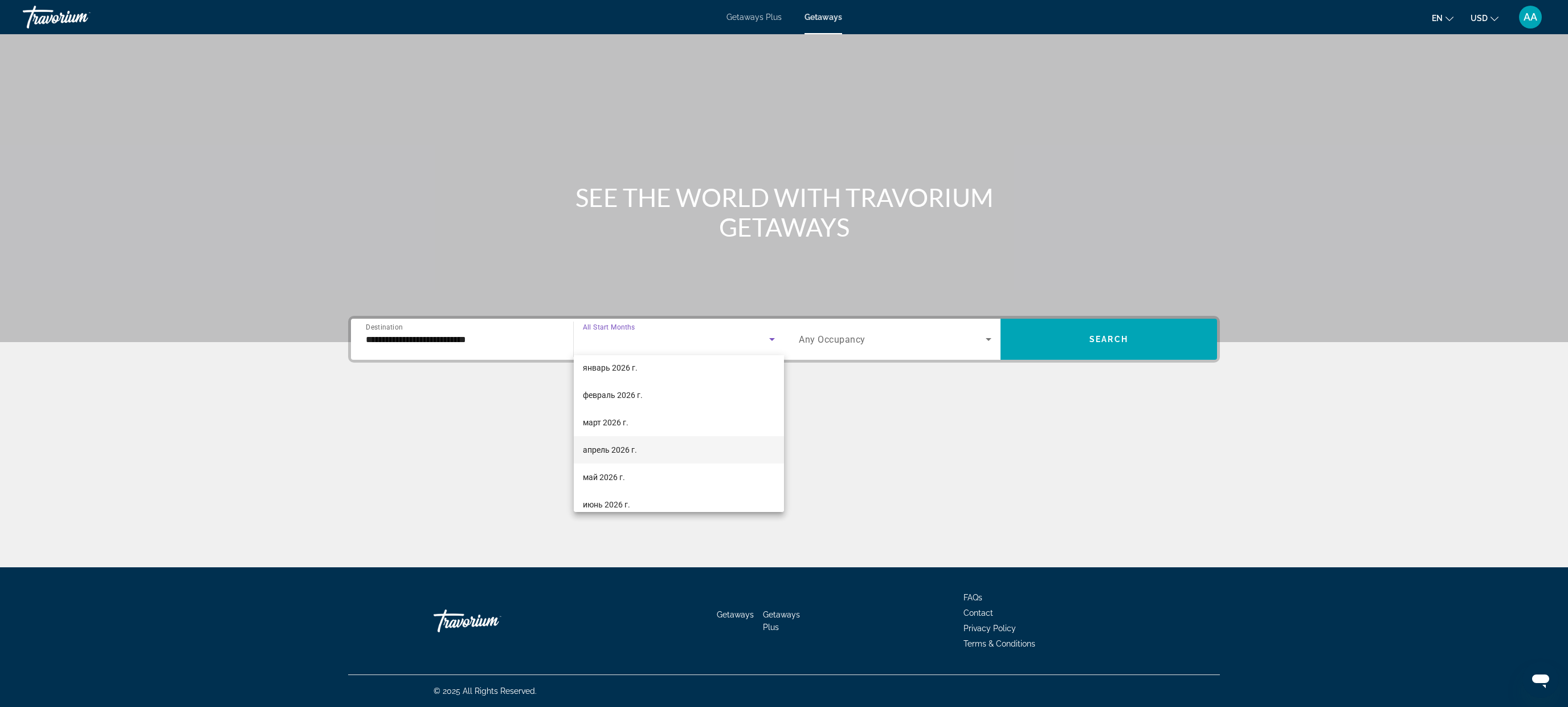
scroll to position [136, 0]
click at [635, 400] on span "февраль 2026 г." at bounding box center [613, 401] width 60 height 14
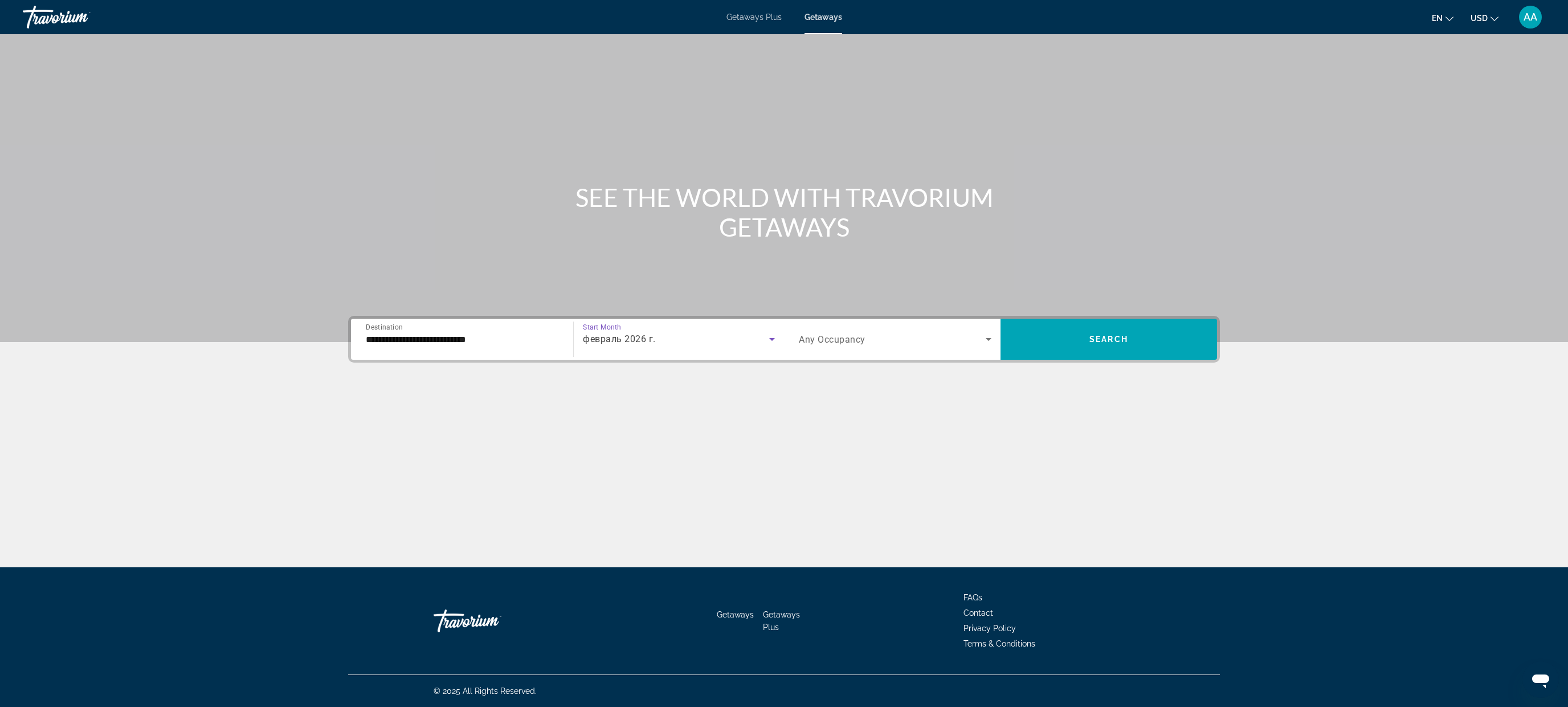
click at [857, 346] on div "Search widget" at bounding box center [895, 339] width 192 height 32
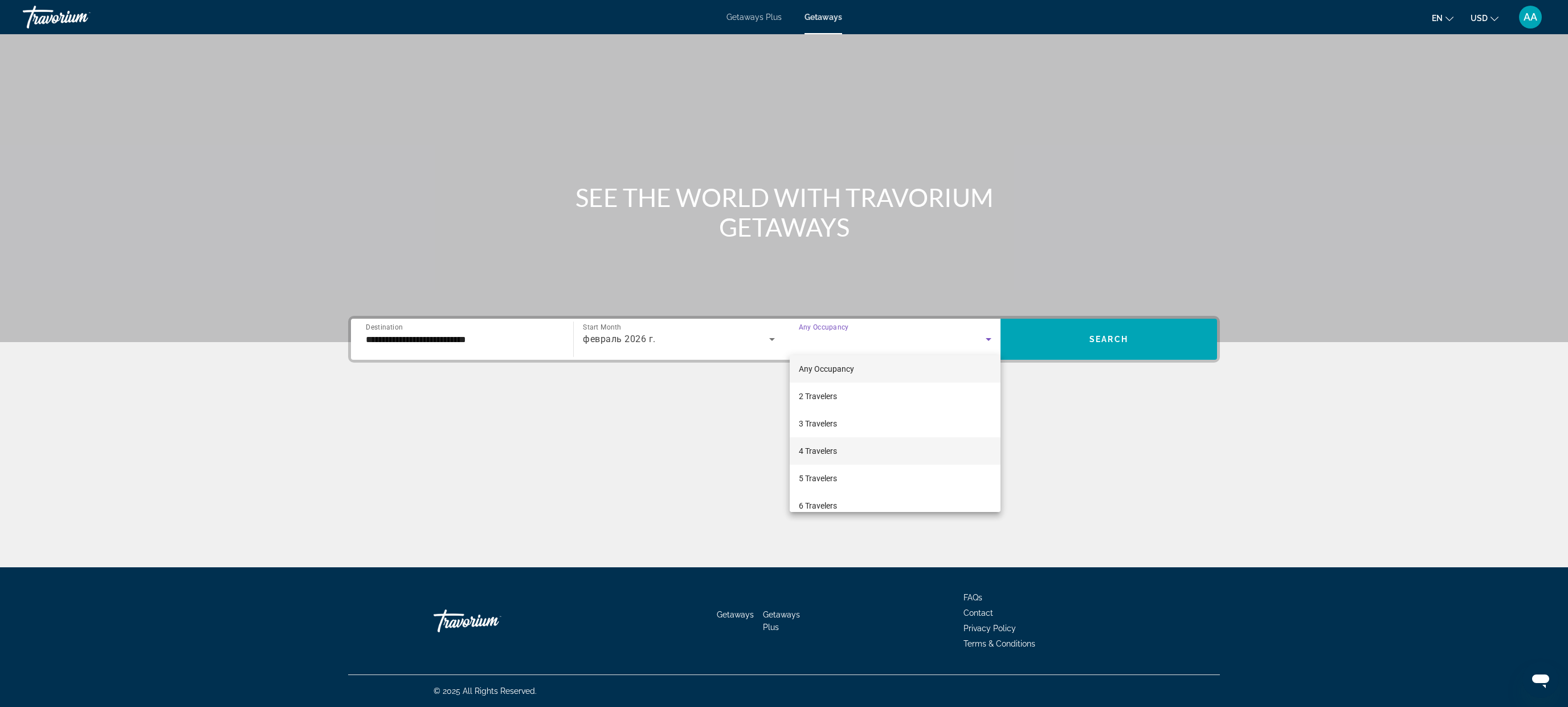
scroll to position [0, 0]
click at [833, 403] on span "2 Travelers" at bounding box center [818, 400] width 38 height 14
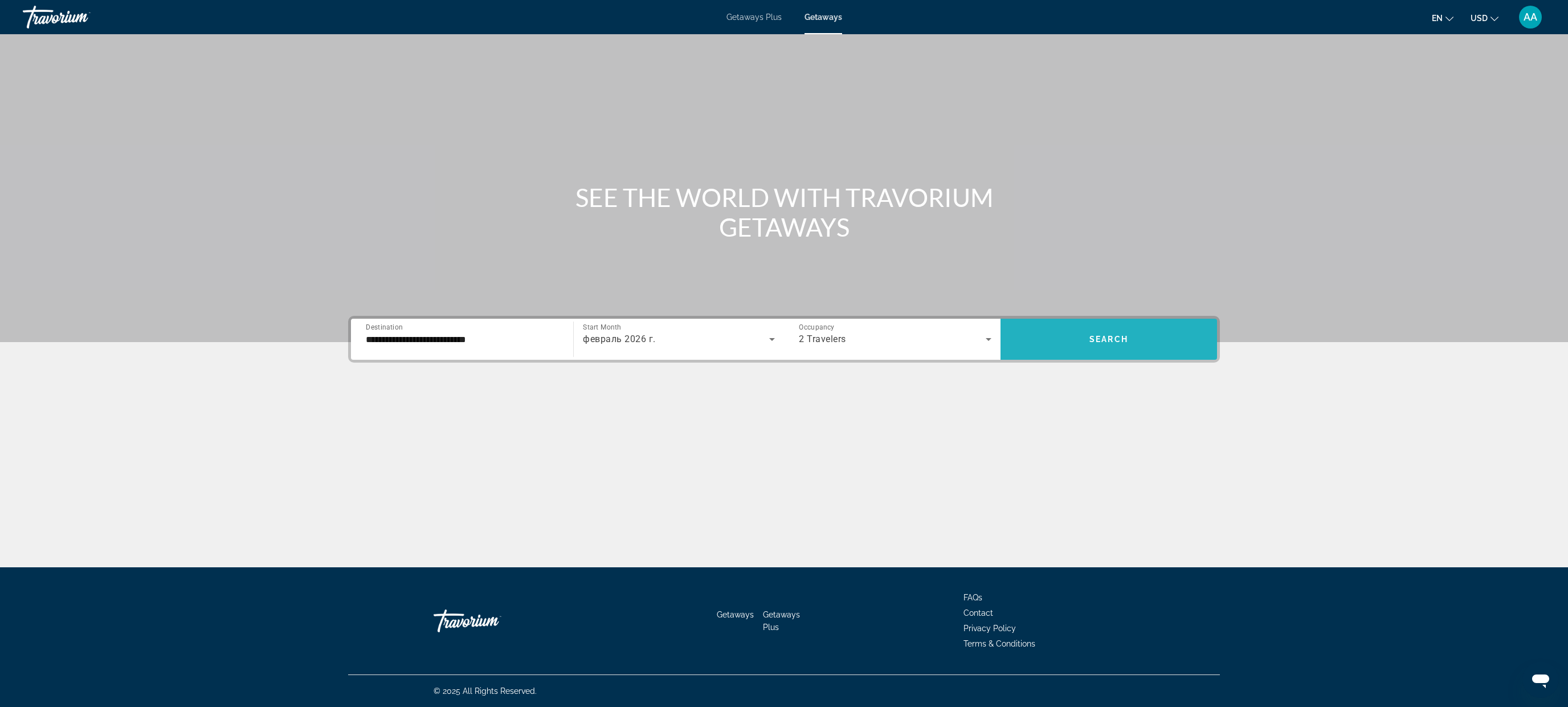
click at [1096, 325] on span "Search widget" at bounding box center [1109, 339] width 217 height 27
